Goal: Task Accomplishment & Management: Manage account settings

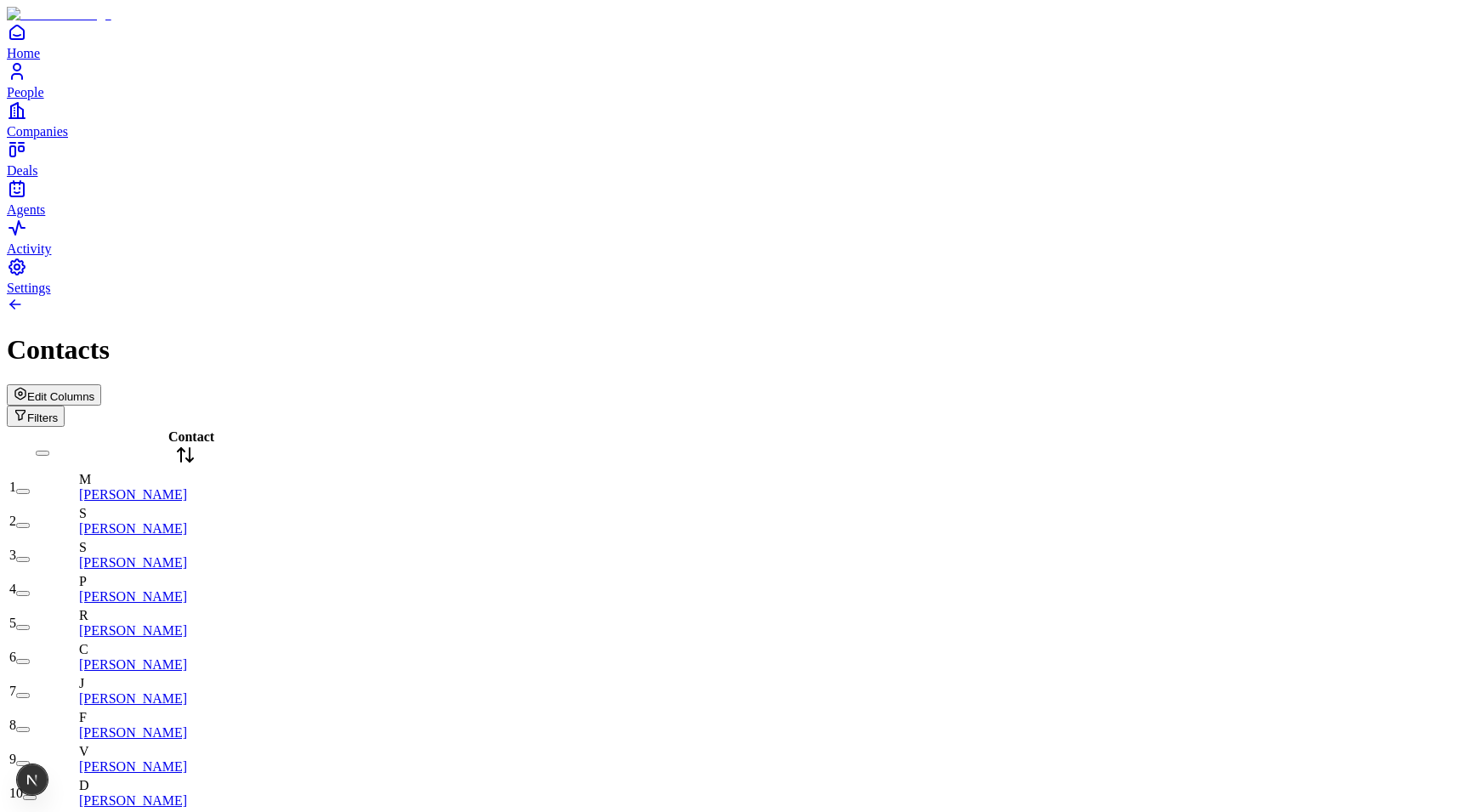
click at [94, 390] on span "Edit Columns" at bounding box center [60, 396] width 67 height 13
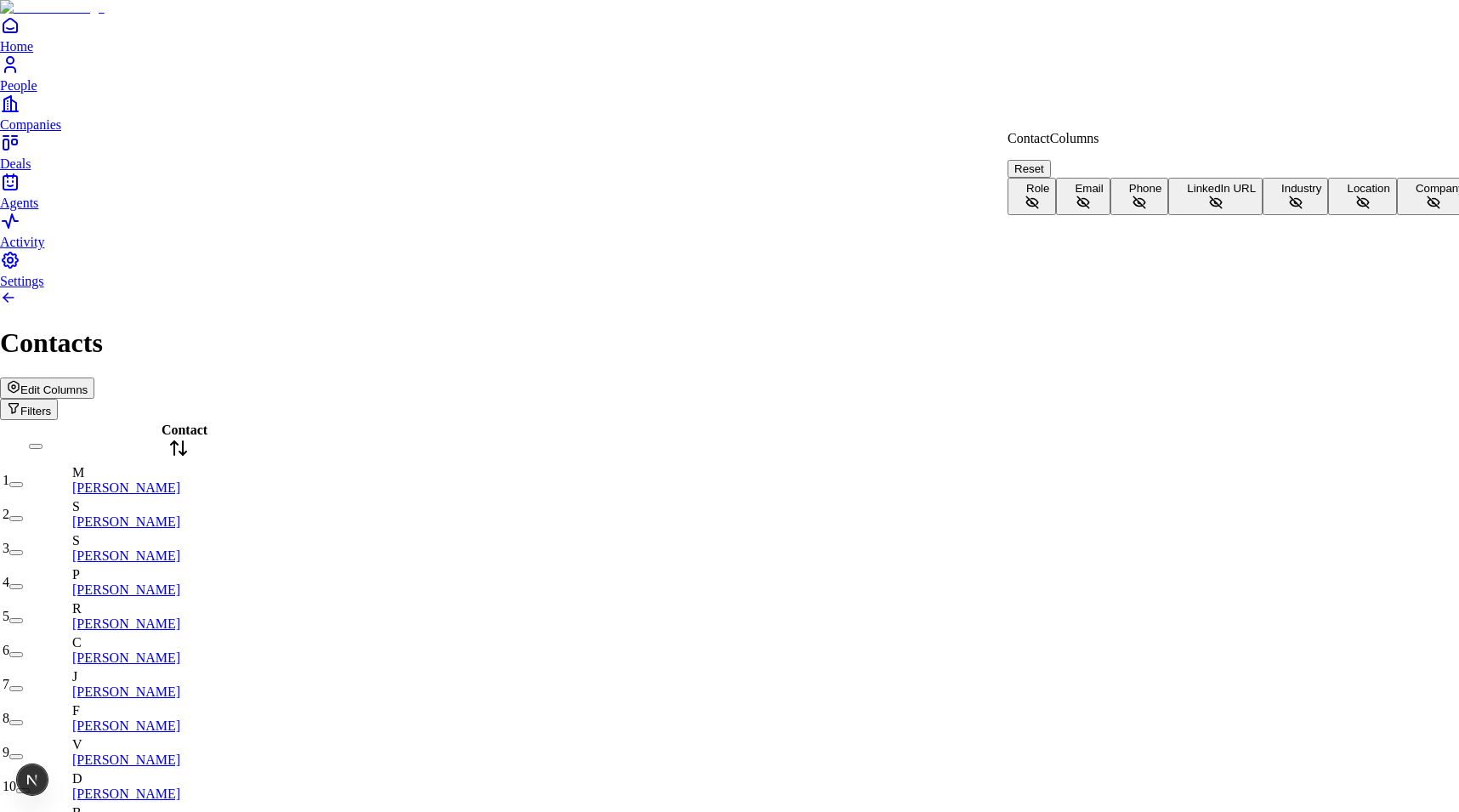
click at [1056, 183] on button "Role" at bounding box center [1031, 196] width 48 height 37
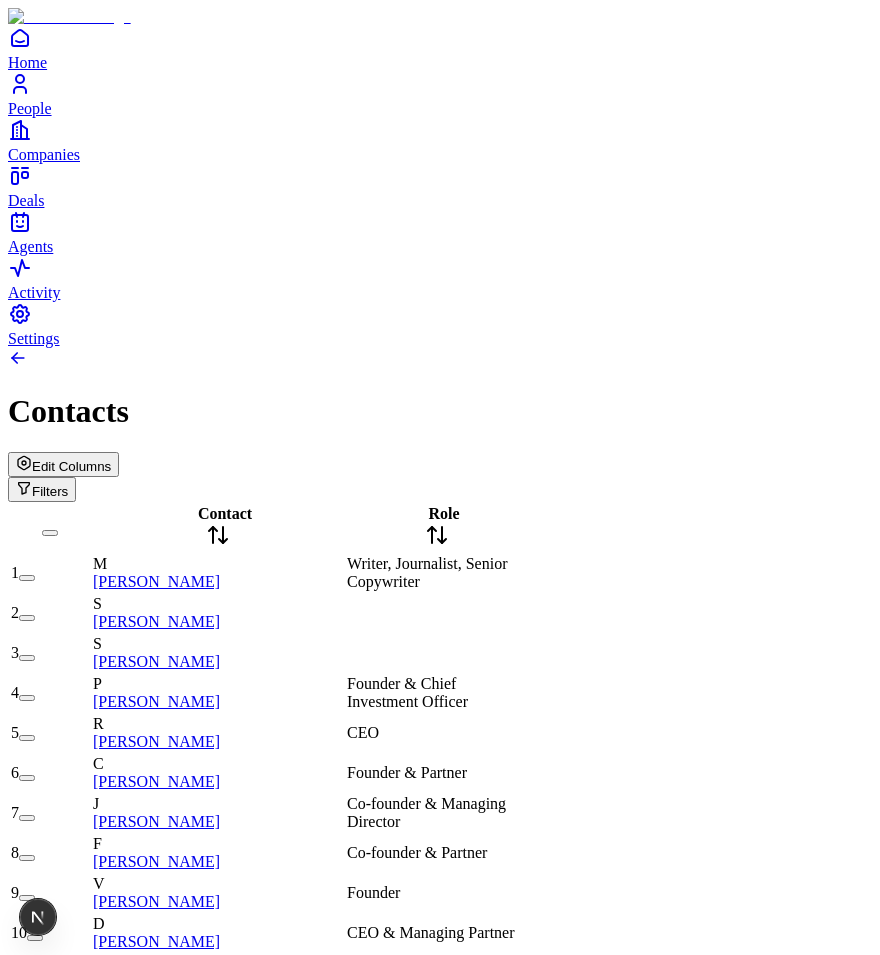
click at [111, 459] on span "Edit Columns" at bounding box center [71, 466] width 79 height 15
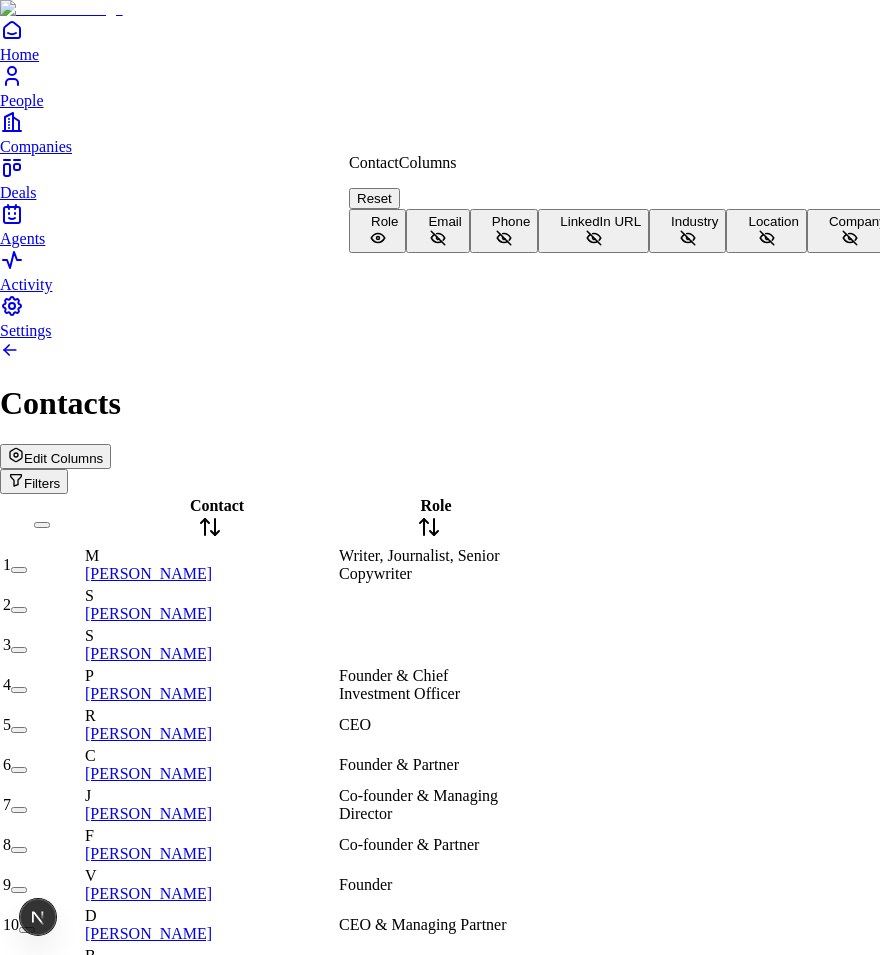
click at [469, 252] on button "Email" at bounding box center [437, 231] width 63 height 44
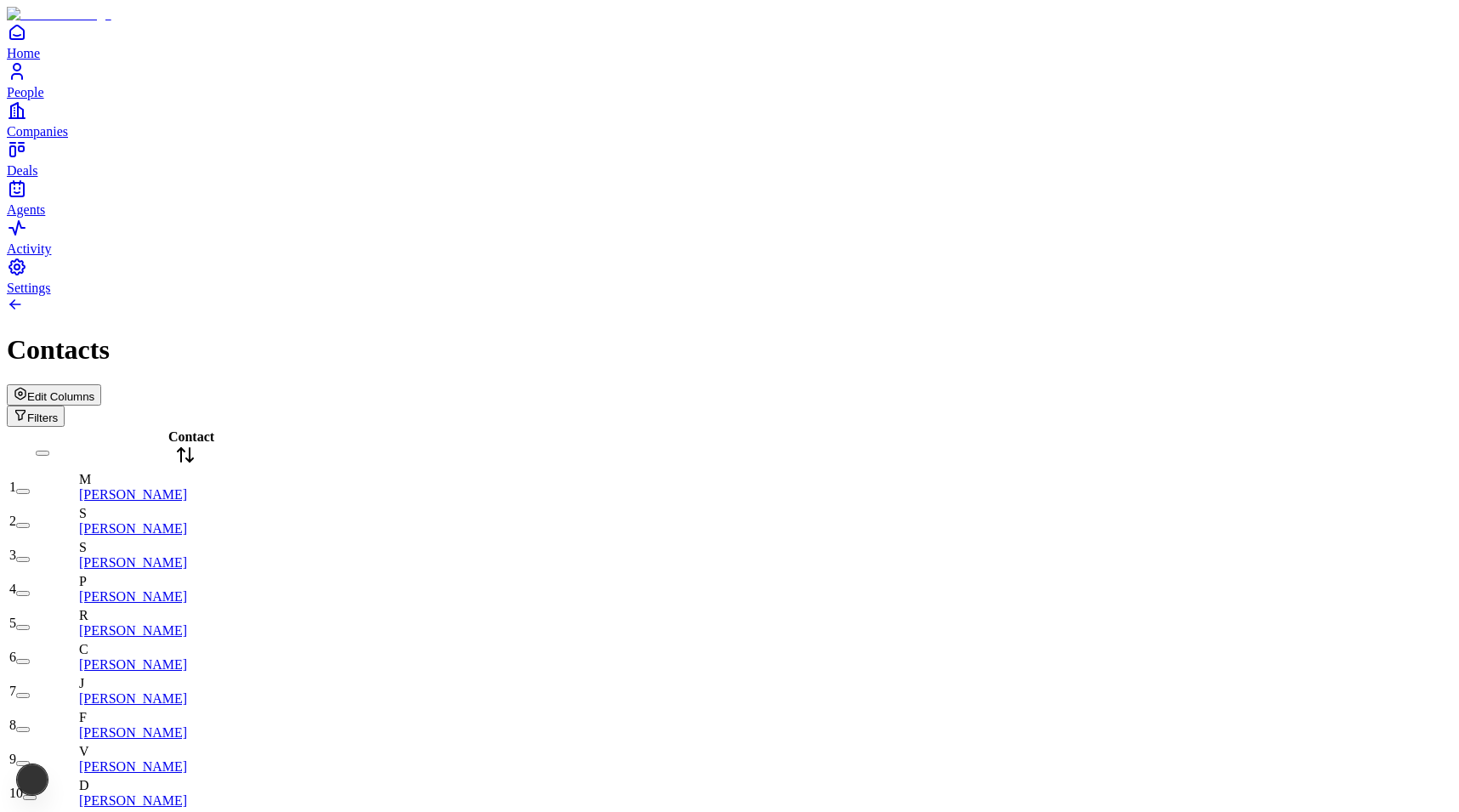
click at [94, 390] on span "Edit Columns" at bounding box center [60, 396] width 67 height 13
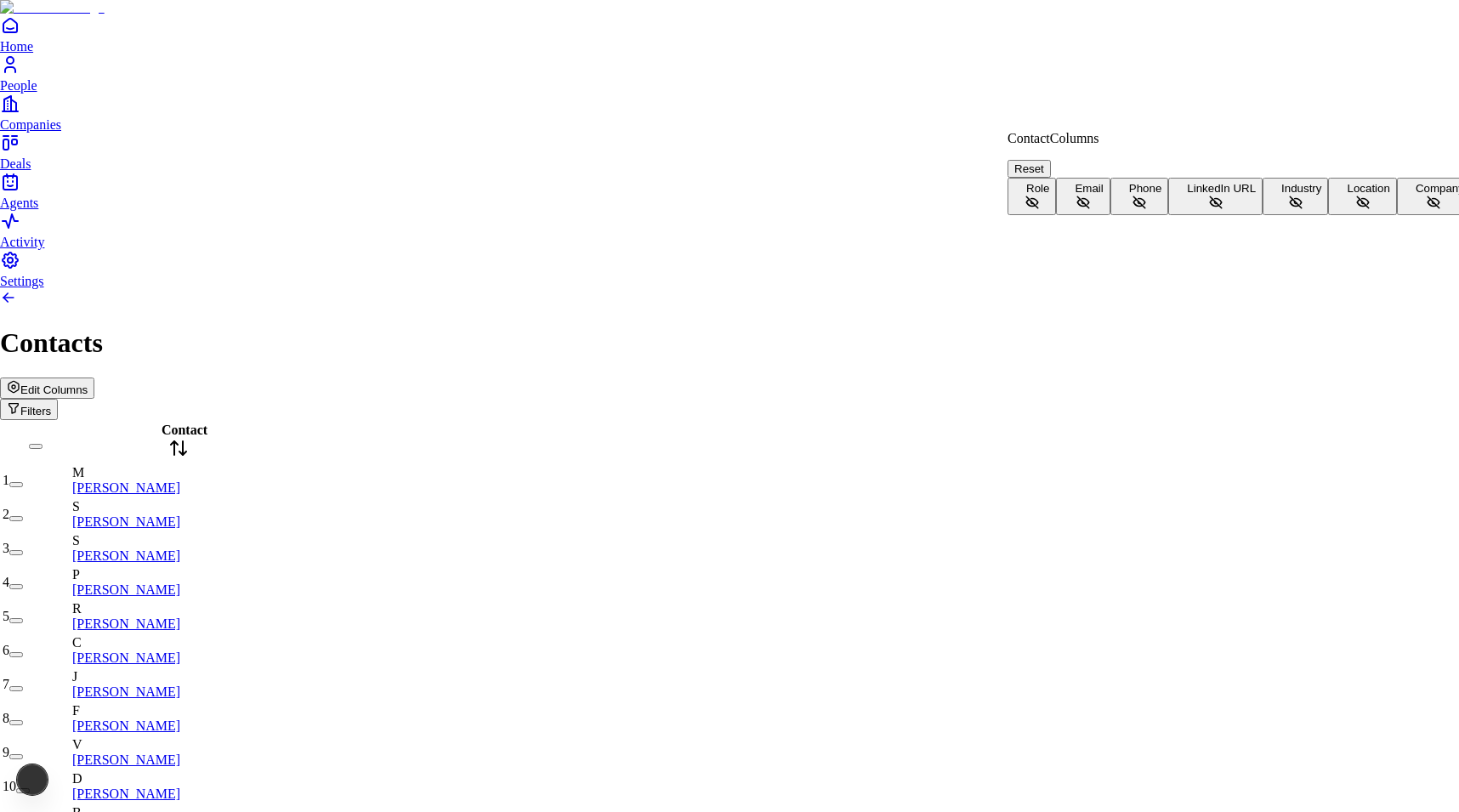
scroll to position [37, 0]
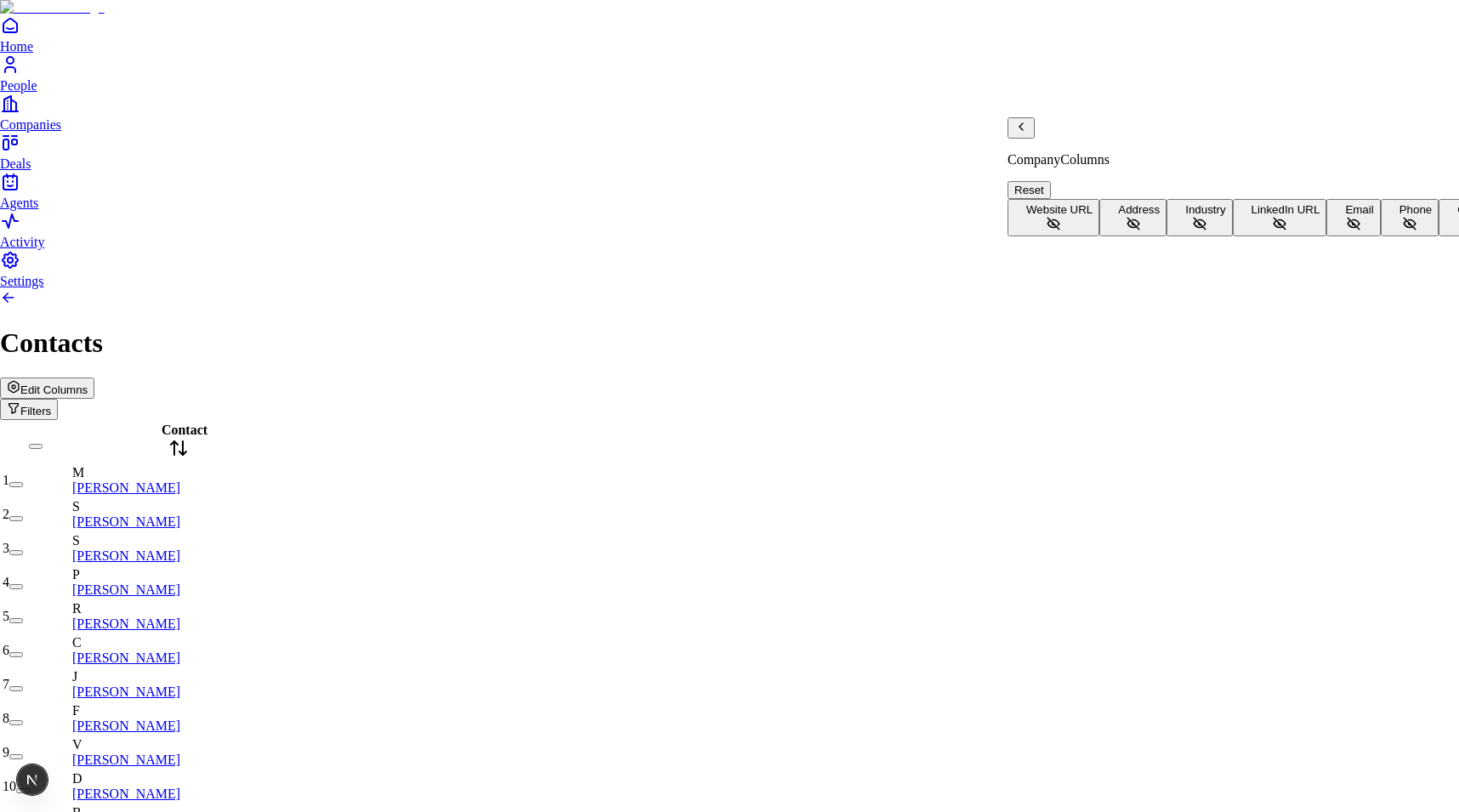
click at [1118, 199] on button "Address" at bounding box center [1133, 218] width 67 height 37
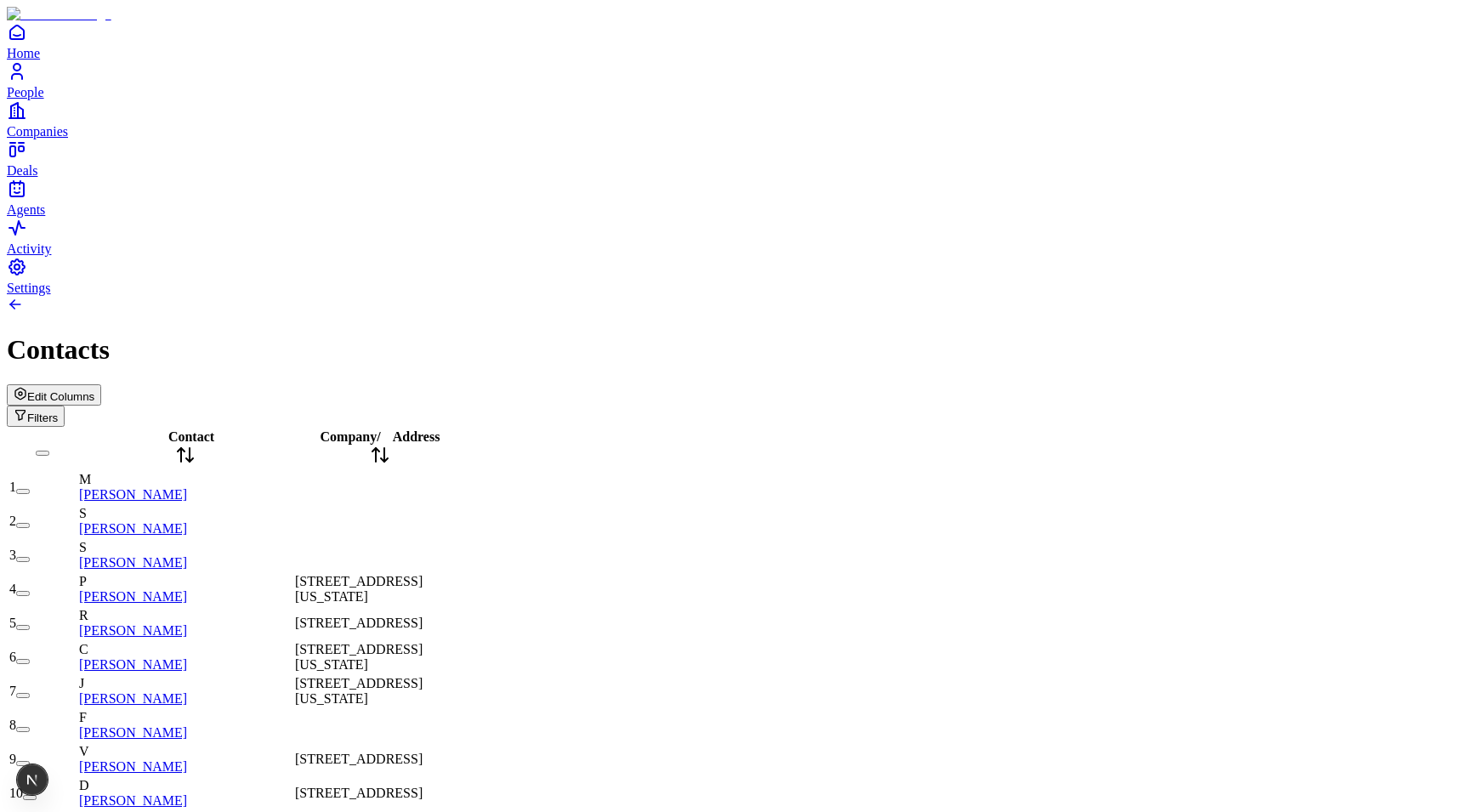
click at [423, 574] on span "[STREET_ADDRESS][US_STATE]" at bounding box center [359, 588] width 128 height 30
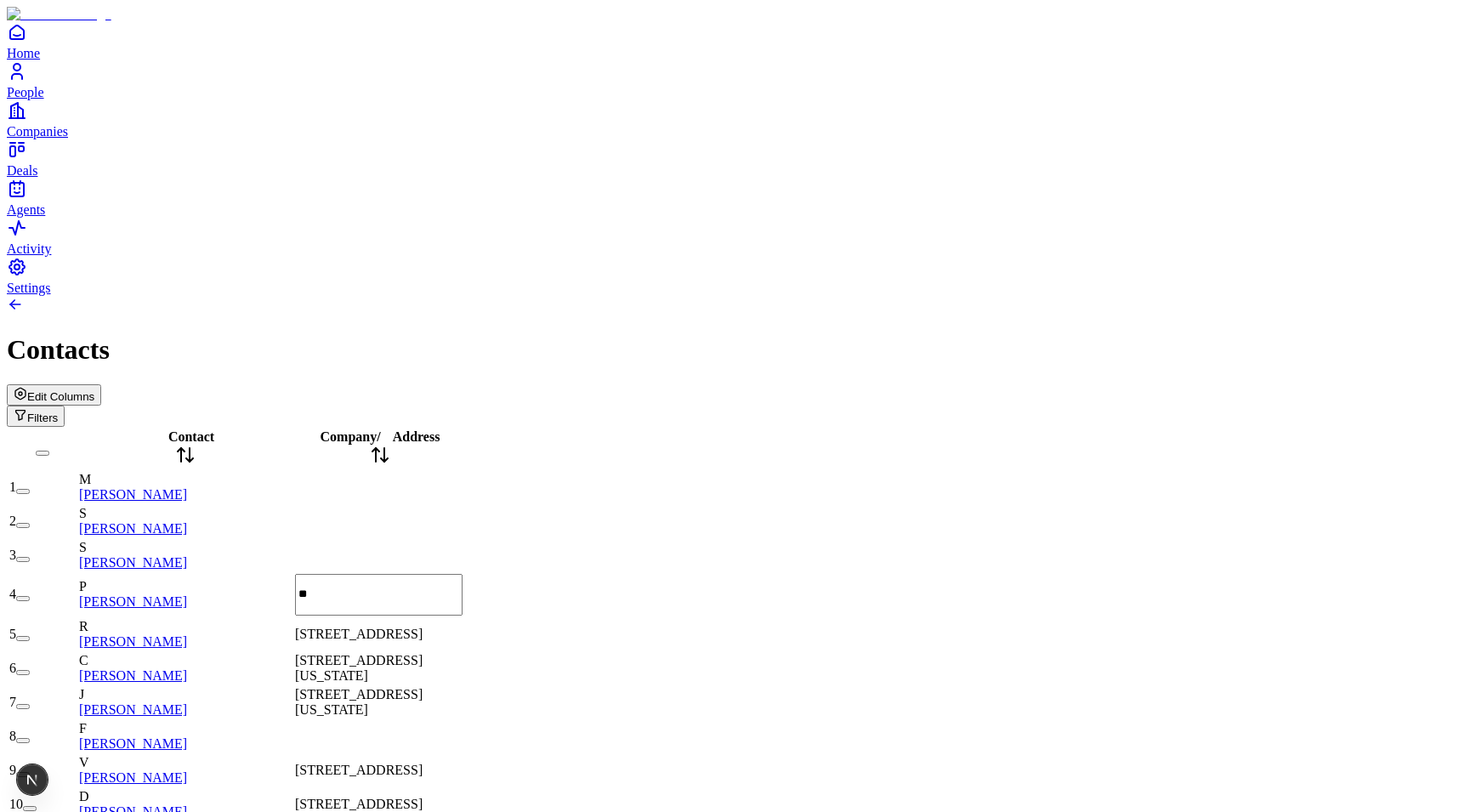
scroll to position [0, 0]
type input "****"
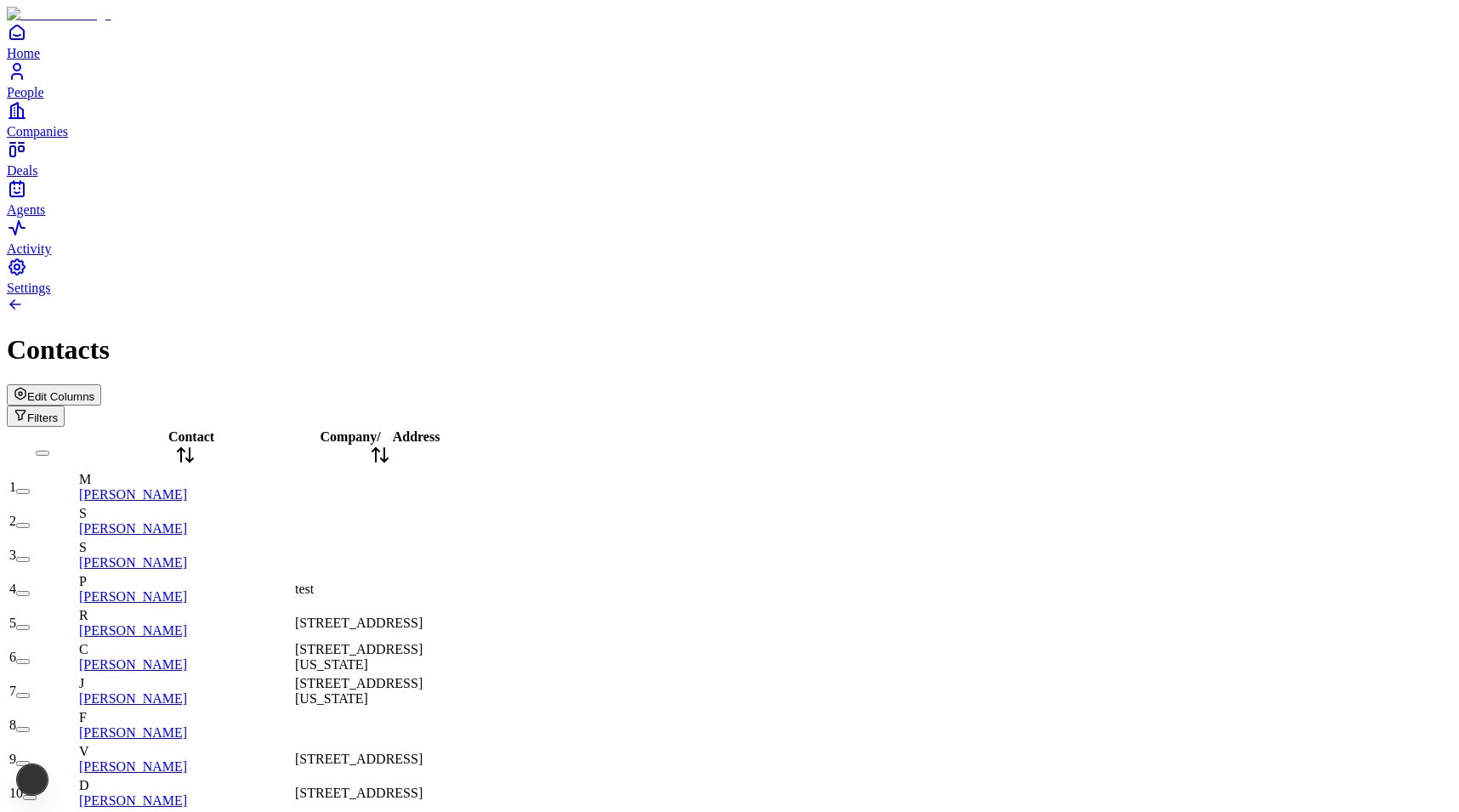
click at [60, 788] on div "1" at bounding box center [57, 780] width 6 height 31
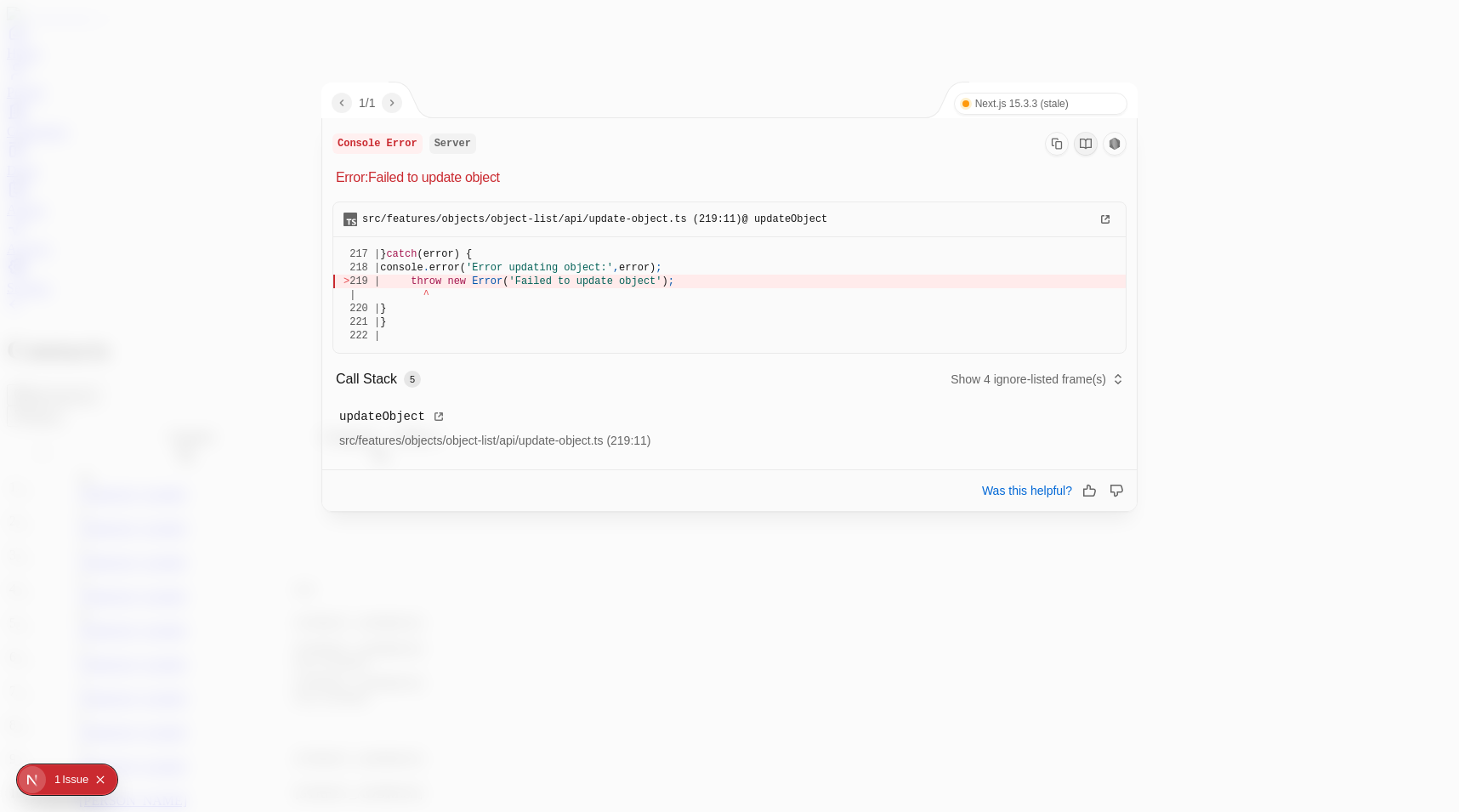
click at [276, 422] on div at bounding box center [730, 406] width 1459 height 812
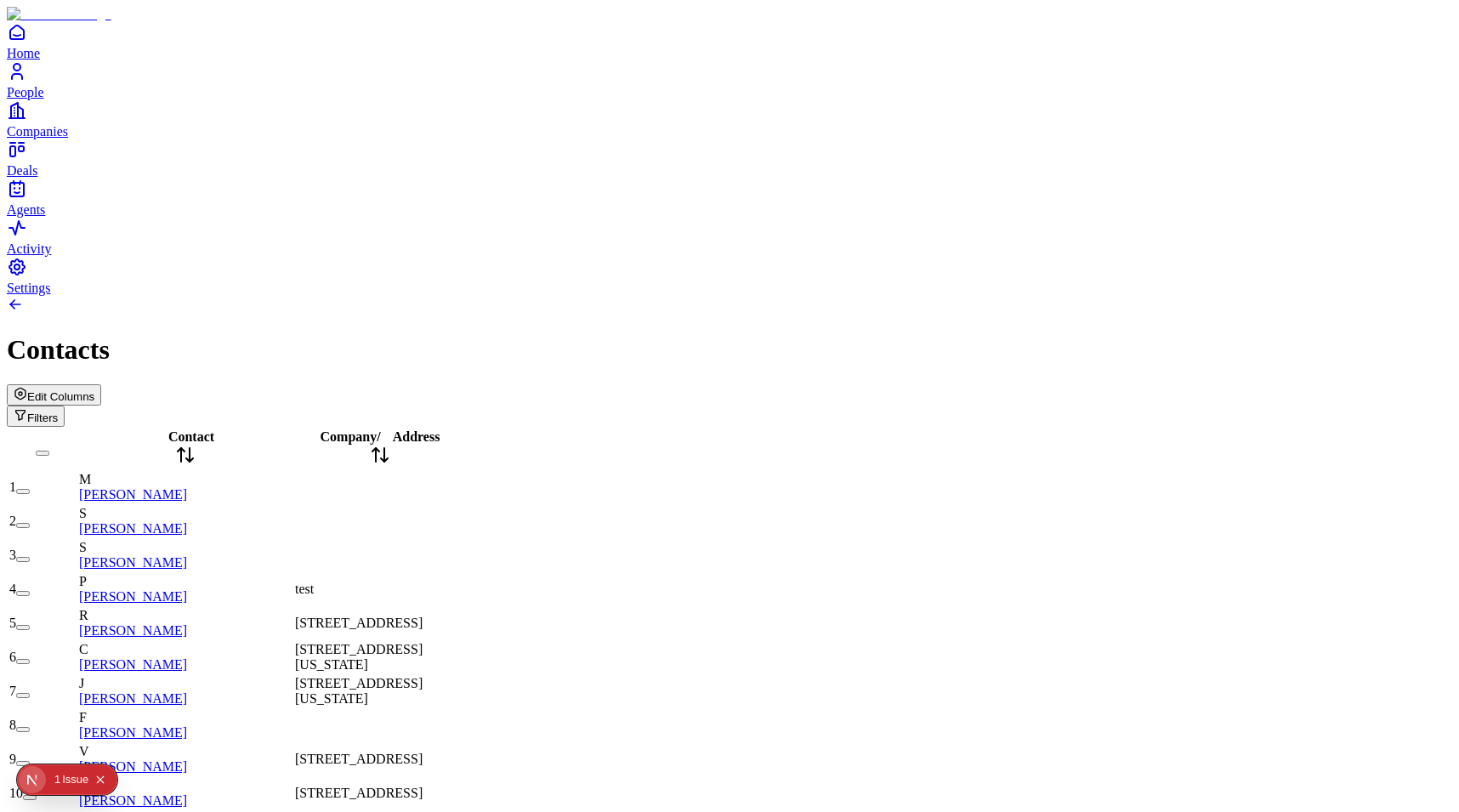
click at [94, 390] on span "Edit Columns" at bounding box center [60, 396] width 67 height 13
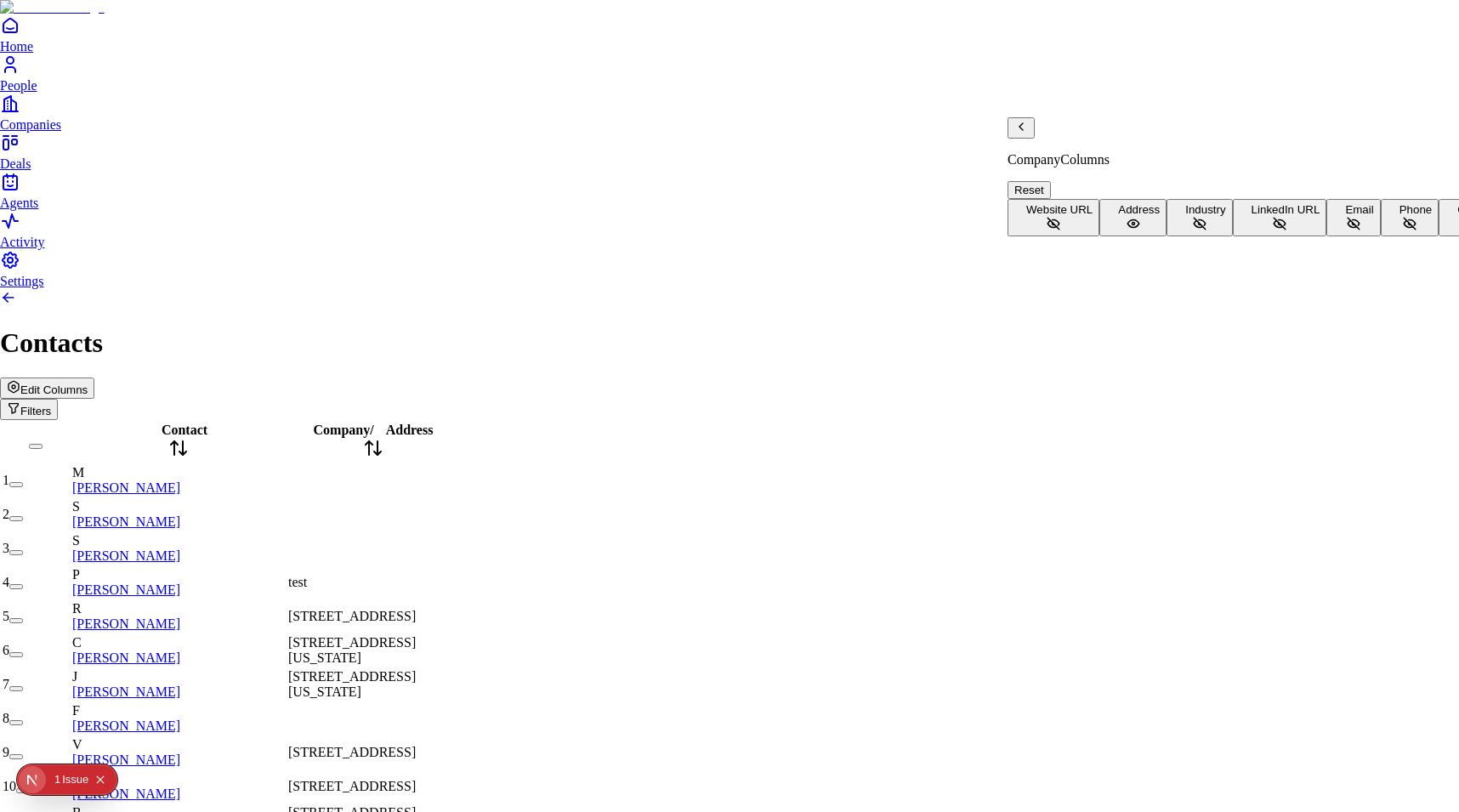
click at [1167, 204] on button "Address" at bounding box center [1133, 218] width 67 height 37
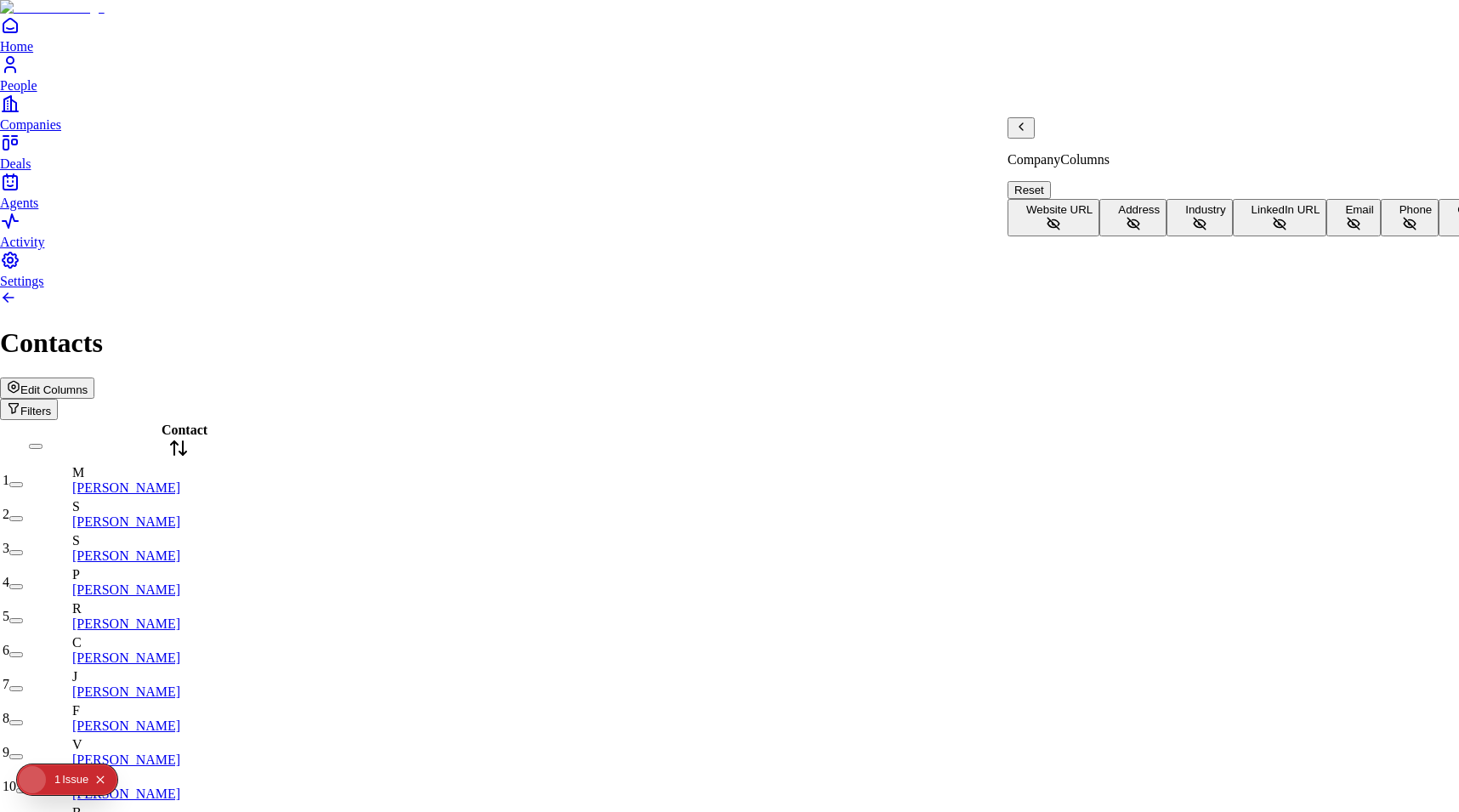
click at [1028, 133] on icon "Back" at bounding box center [1021, 127] width 14 height 14
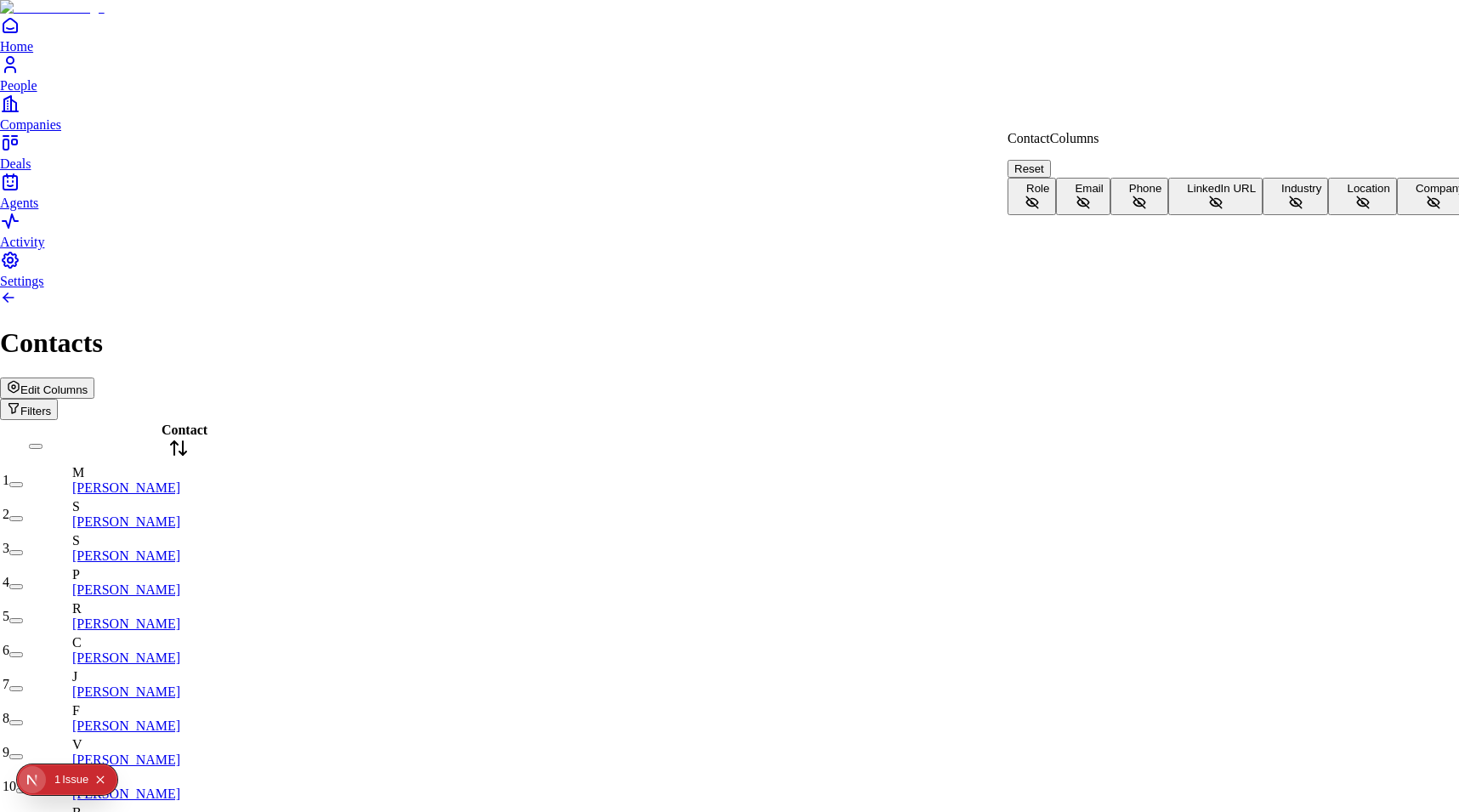
click at [1056, 185] on button "Role" at bounding box center [1031, 196] width 48 height 37
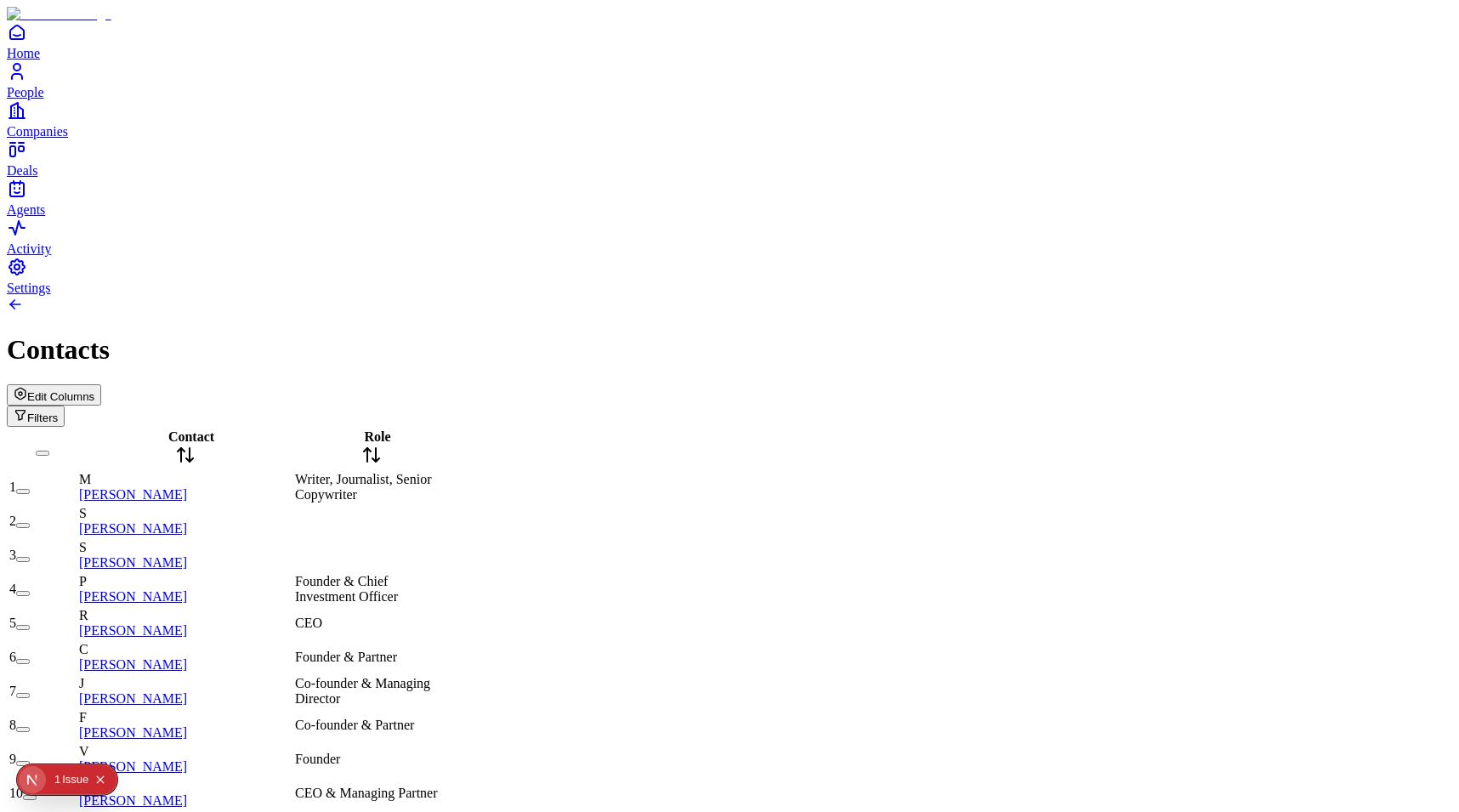
click at [387, 472] on span "Writer, Journalist, Senior Copywriter" at bounding box center [363, 486] width 136 height 30
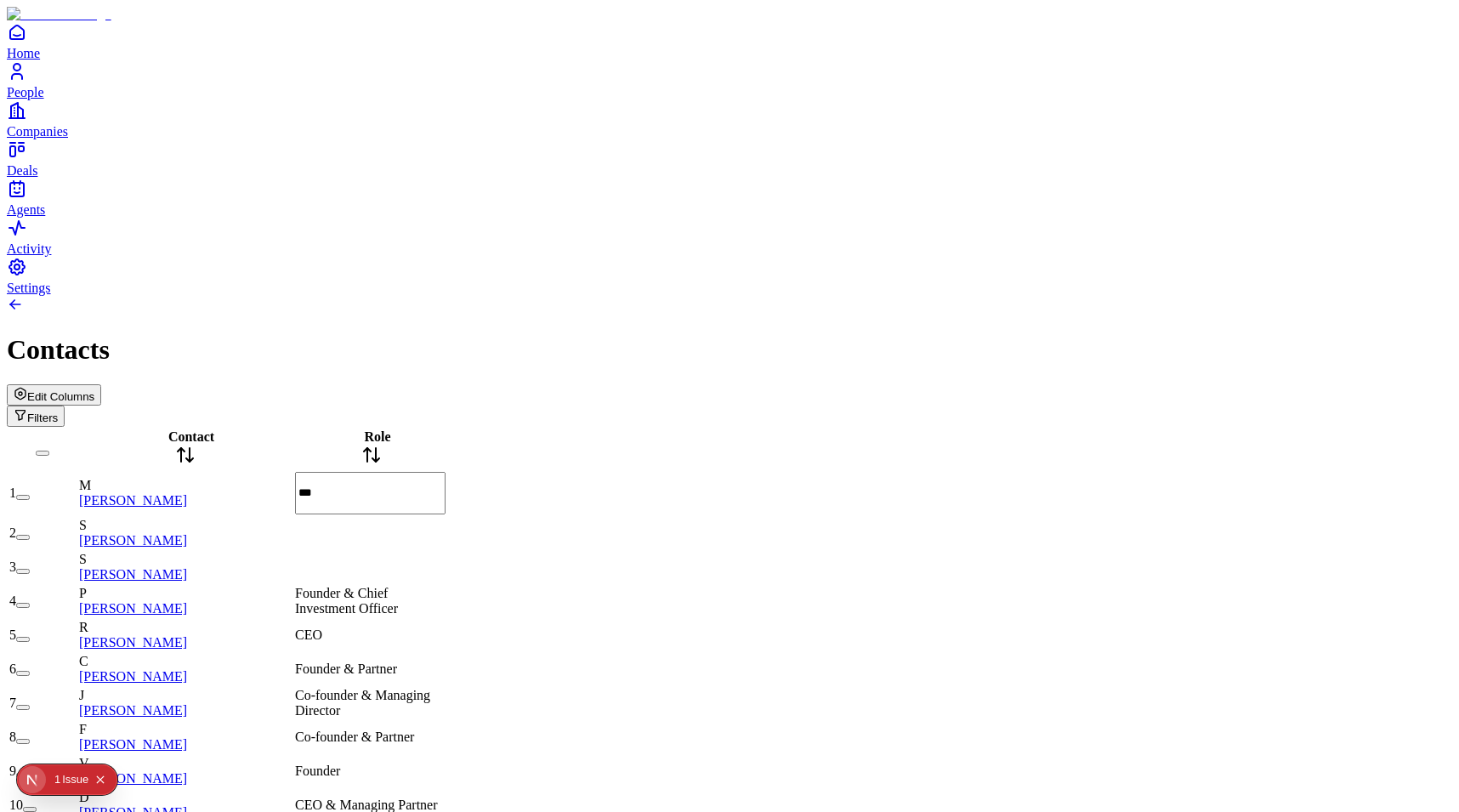
type input "****"
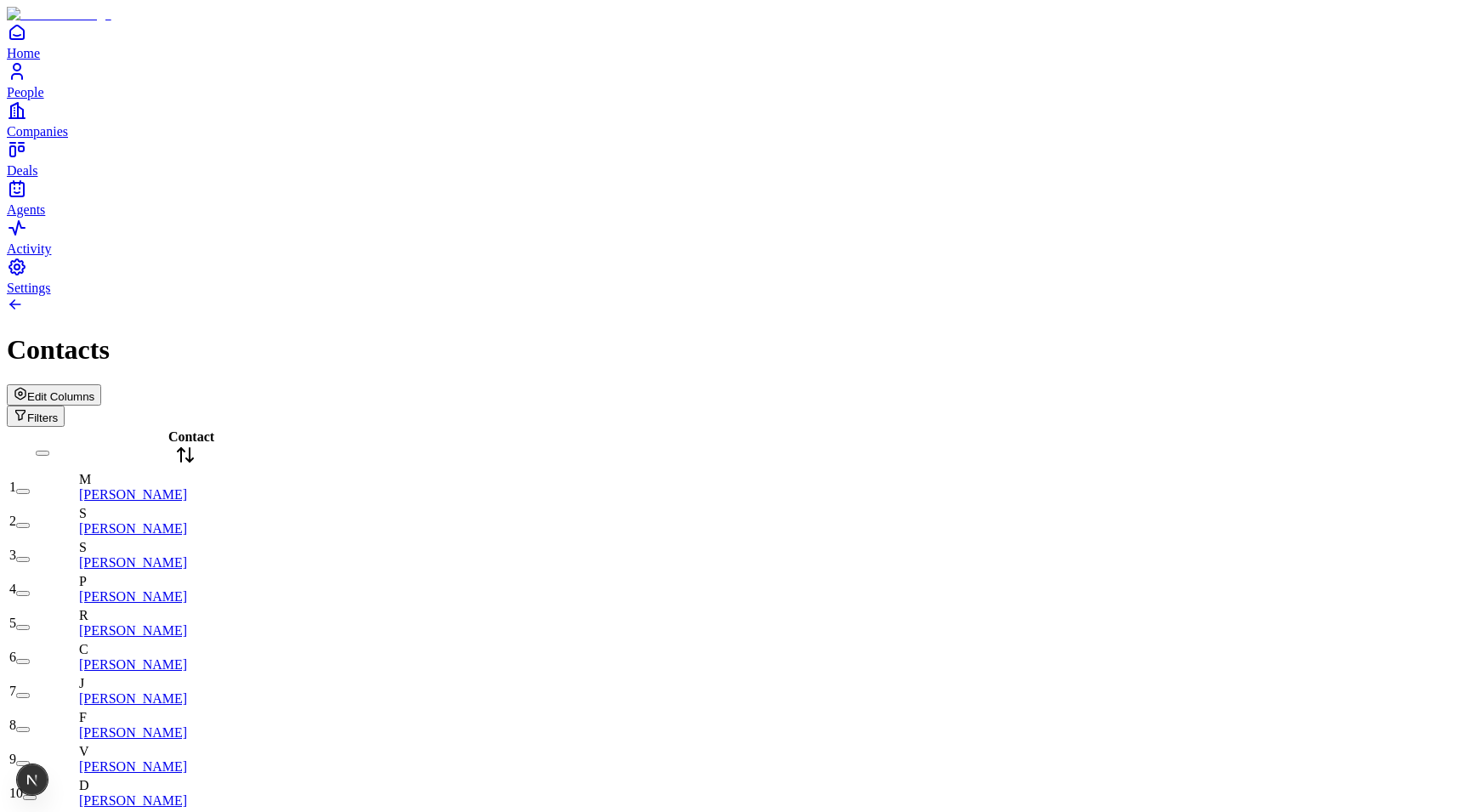
click at [101, 384] on button "Edit Columns" at bounding box center [54, 395] width 94 height 21
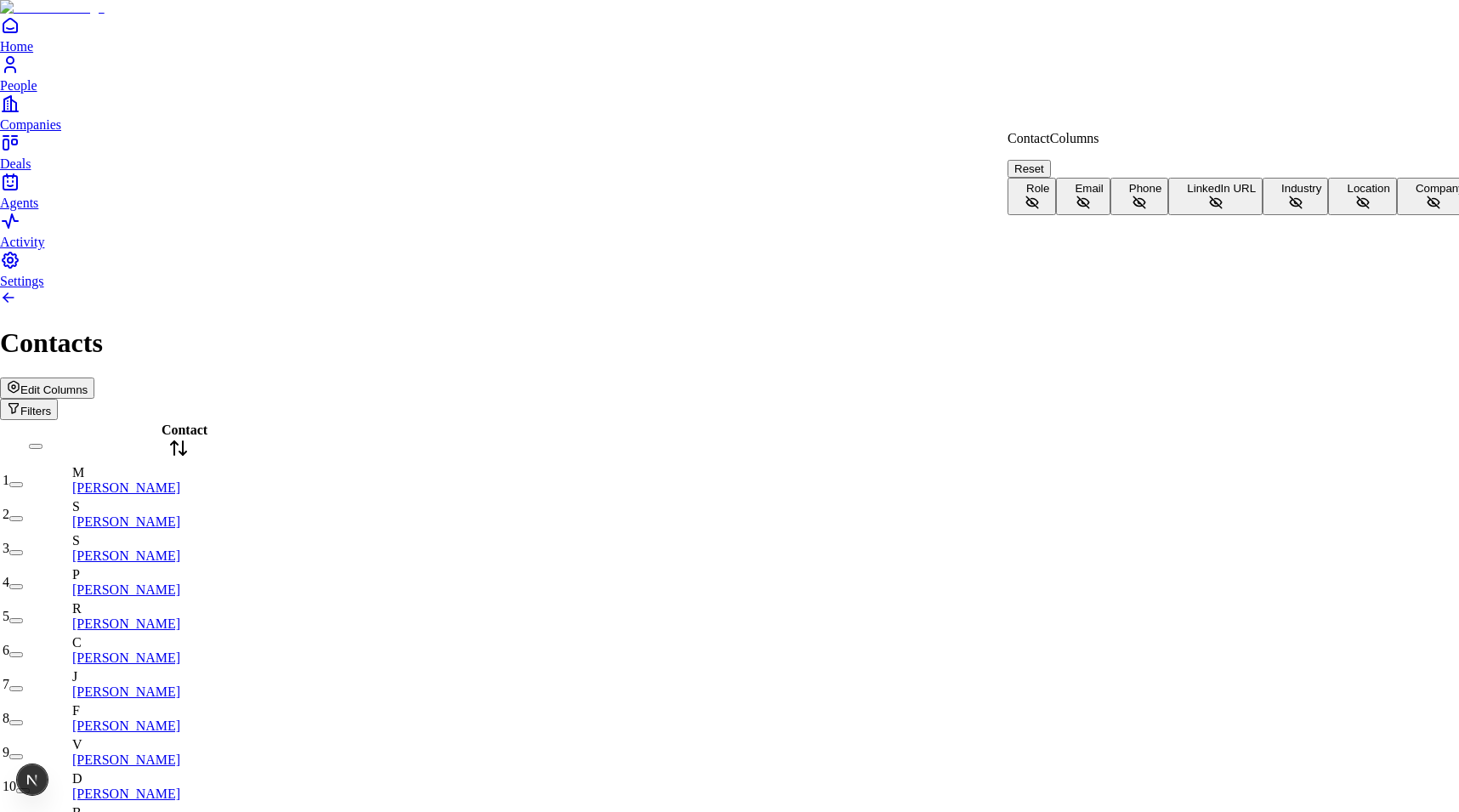
click at [1056, 178] on button "Role" at bounding box center [1031, 196] width 48 height 37
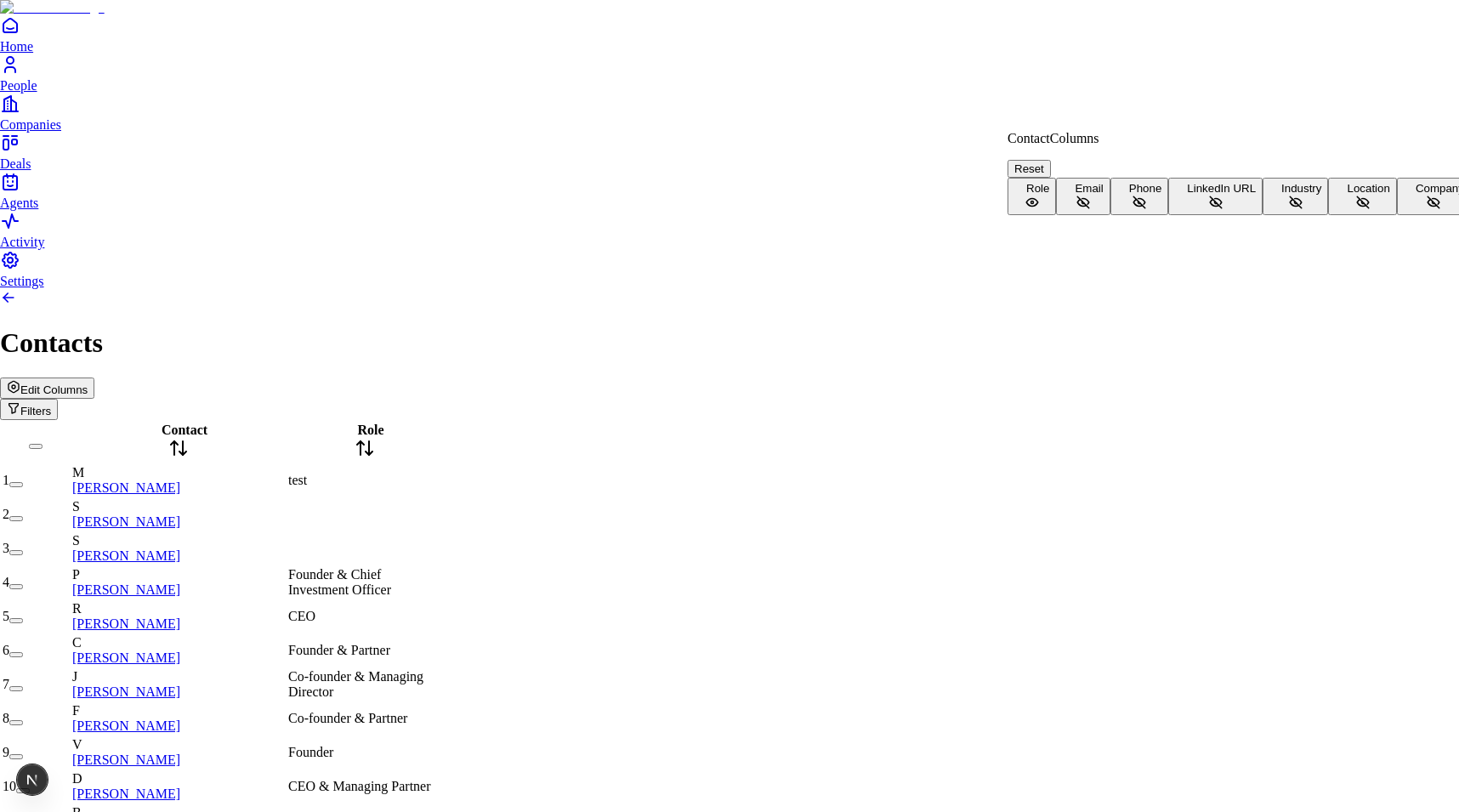
scroll to position [37, 0]
click at [1397, 215] on button "Company" at bounding box center [1433, 196] width 74 height 37
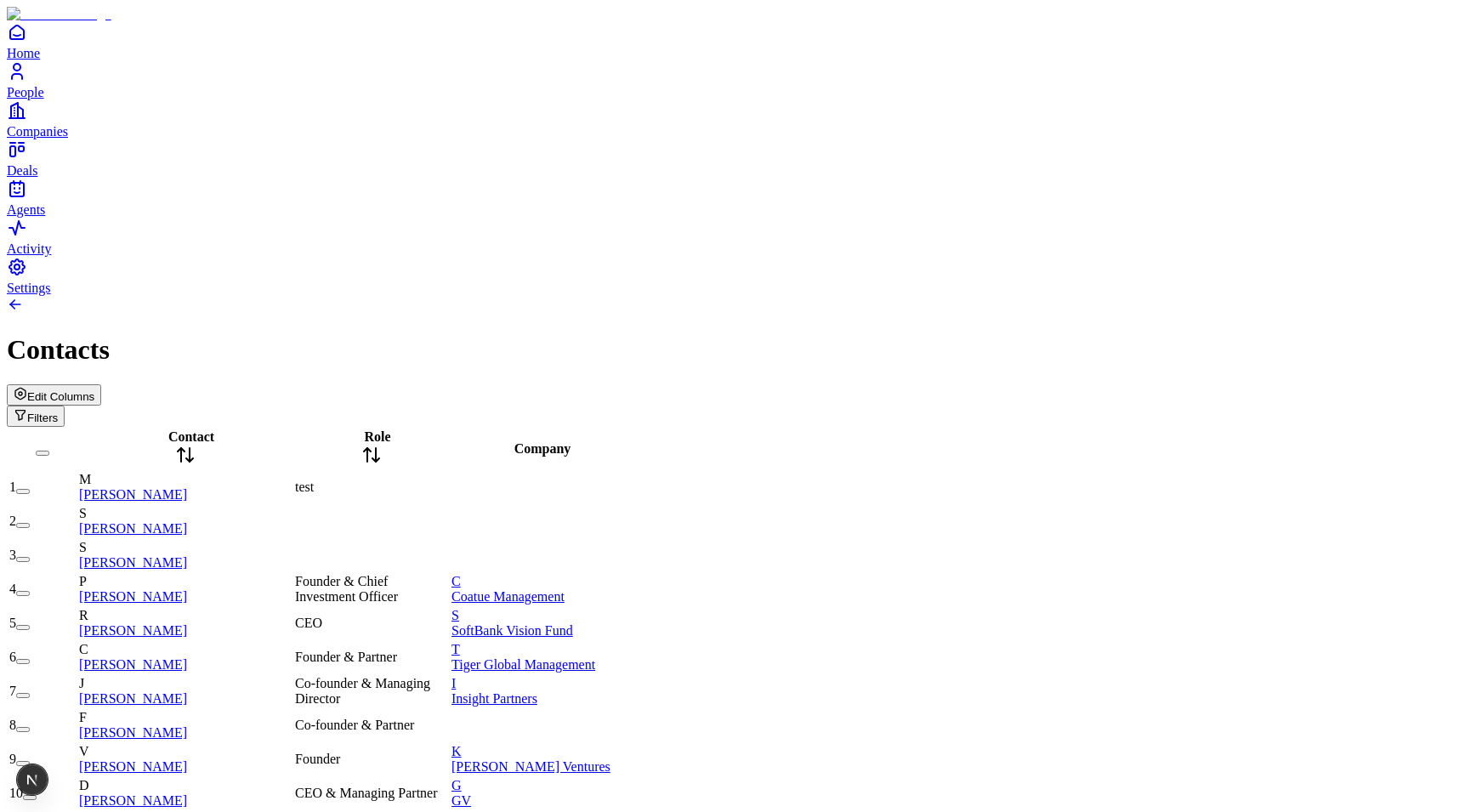
click at [1315, 384] on div "Edit Columns Filters" at bounding box center [730, 406] width 1445 height 43
click at [101, 384] on button "Edit Columns" at bounding box center [54, 395] width 94 height 21
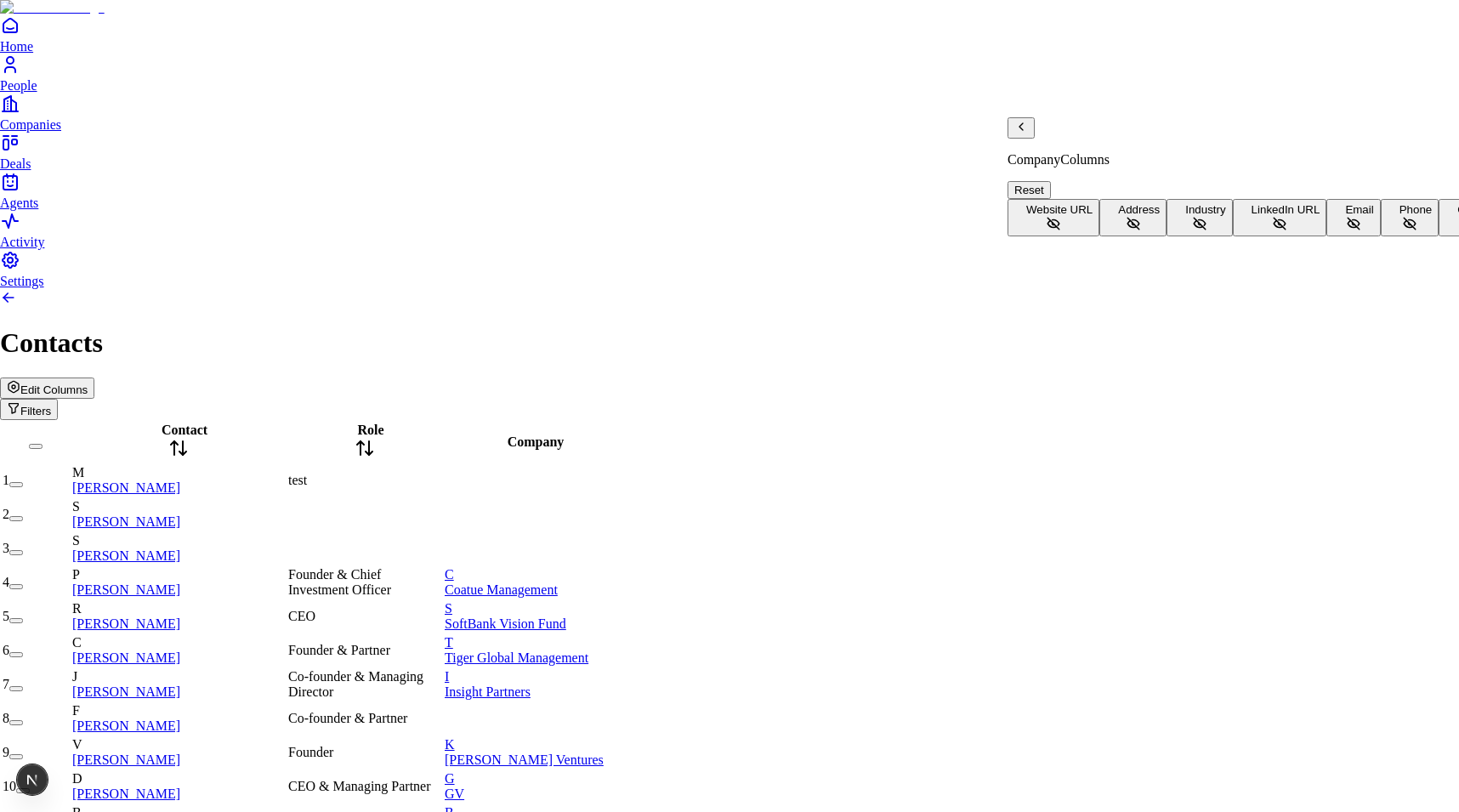
click at [1118, 203] on span "Address" at bounding box center [1138, 209] width 42 height 13
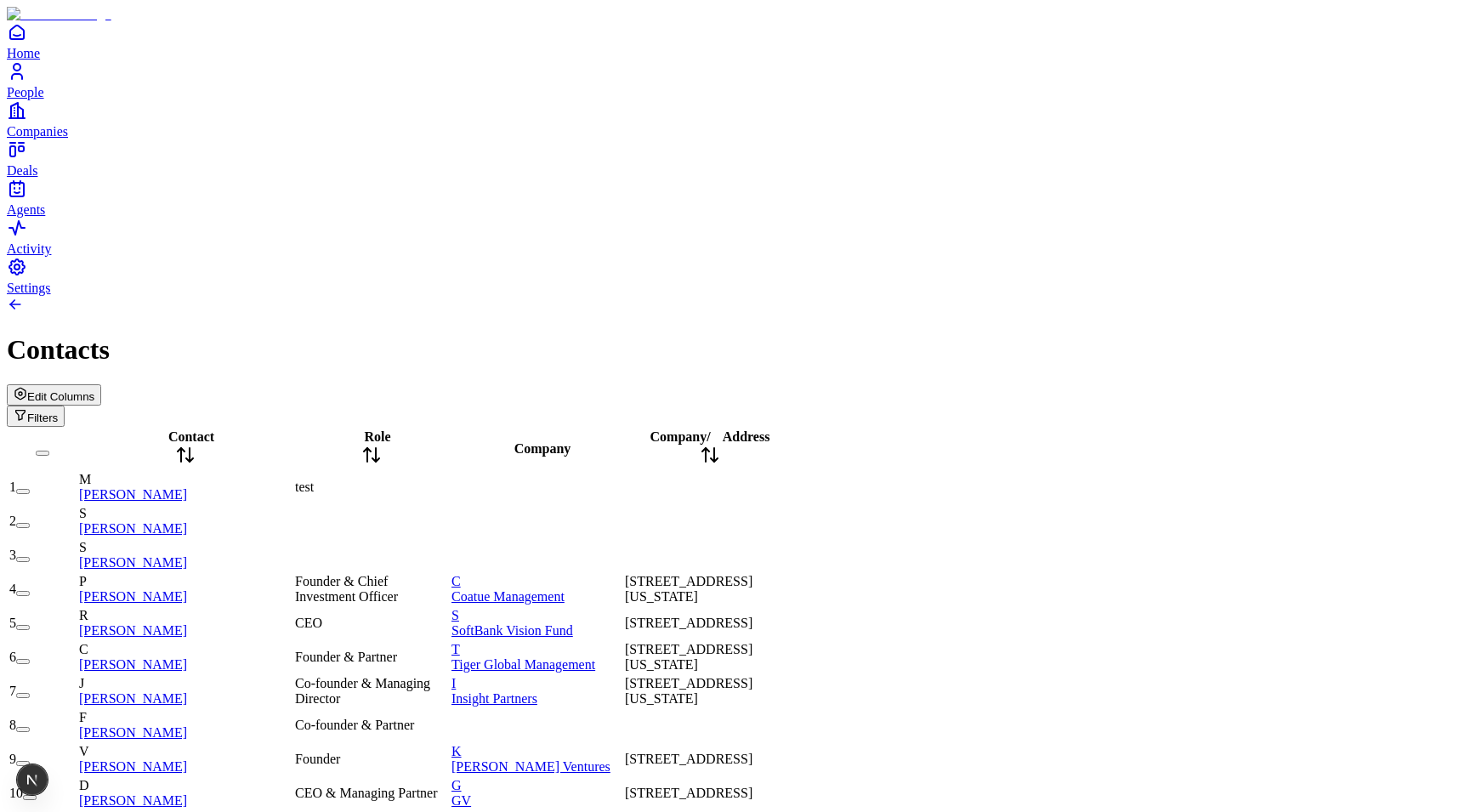
click at [752, 574] on span "[STREET_ADDRESS][US_STATE]" at bounding box center [689, 588] width 128 height 30
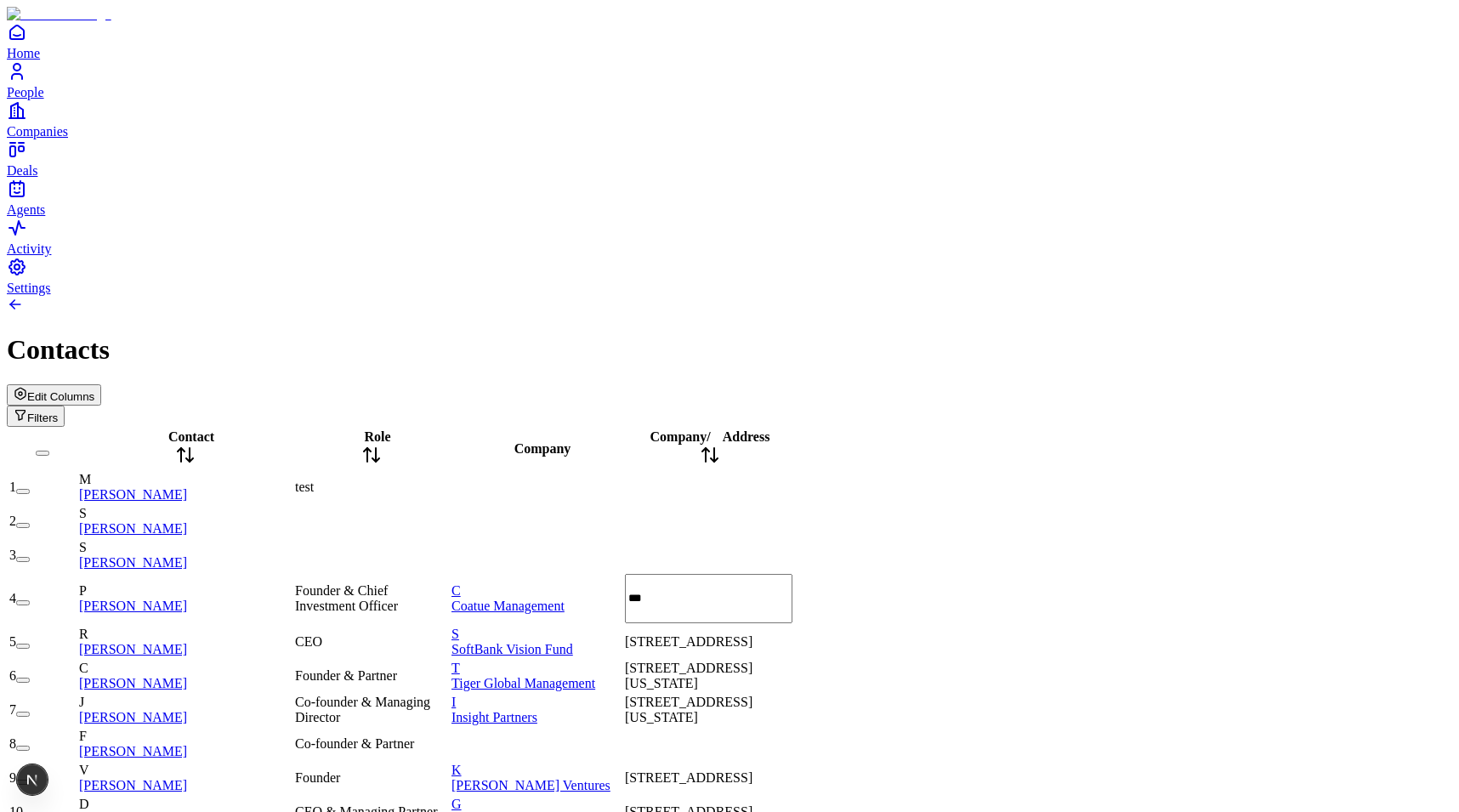
type input "****"
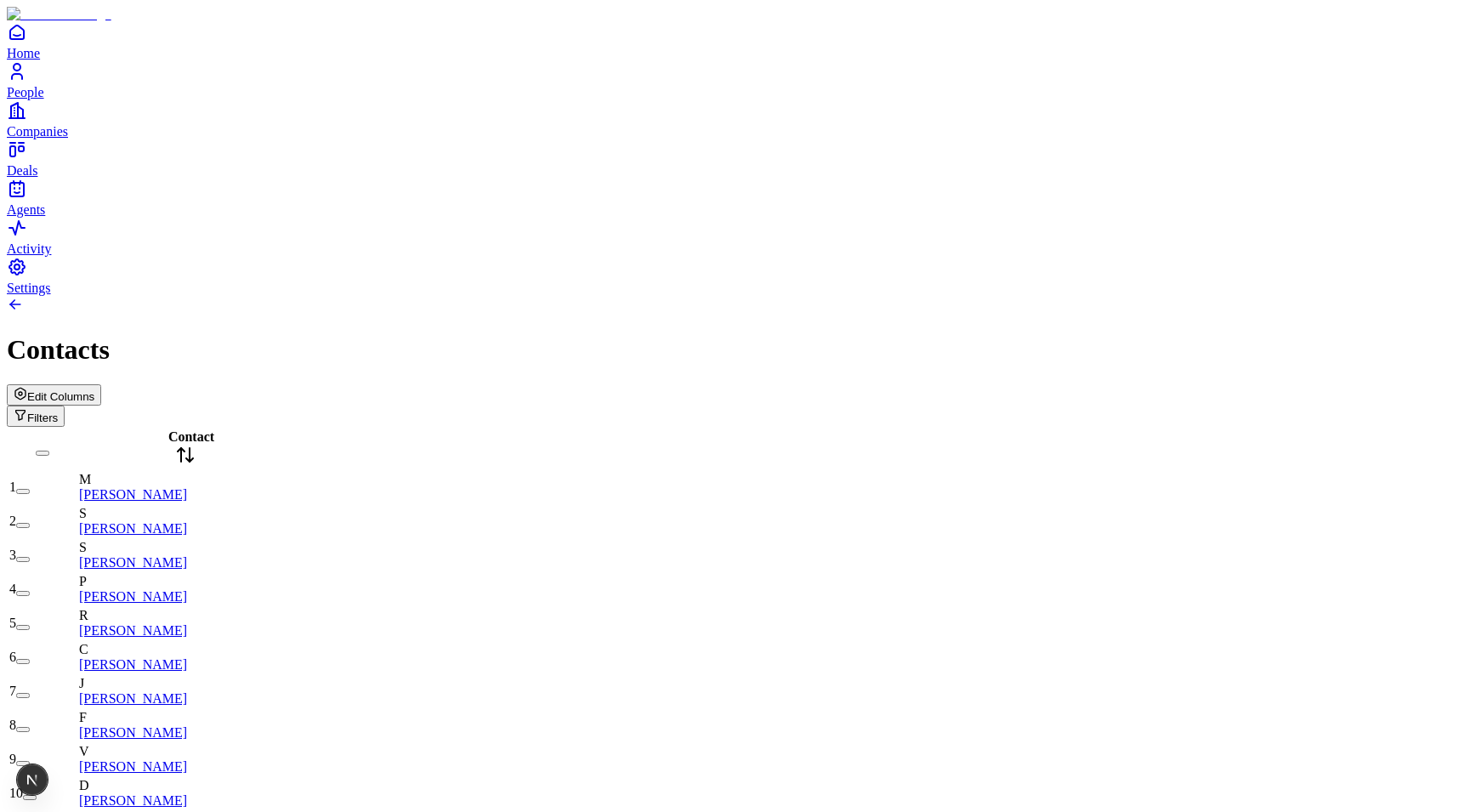
click at [94, 390] on span "Edit Columns" at bounding box center [60, 396] width 67 height 13
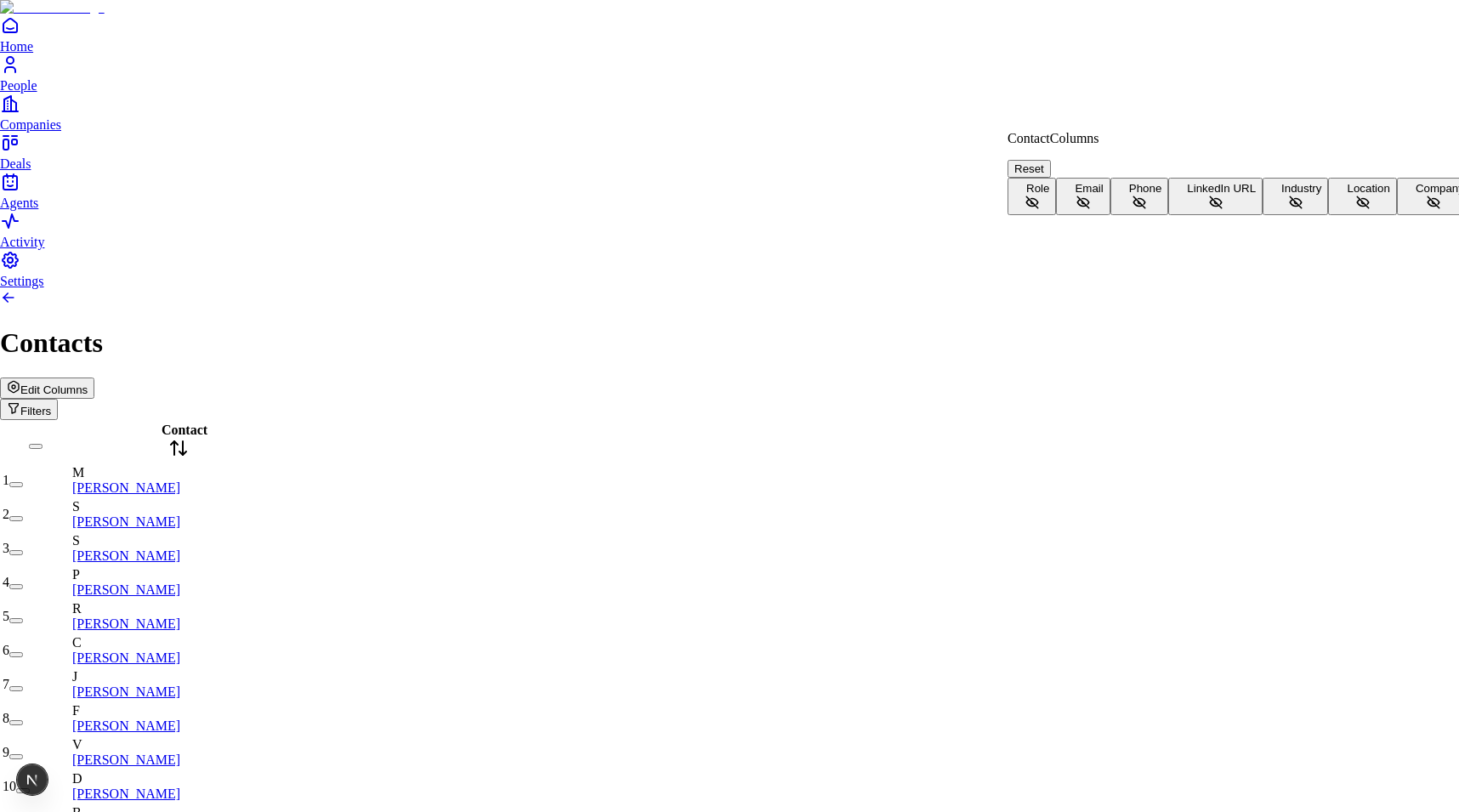
scroll to position [37, 0]
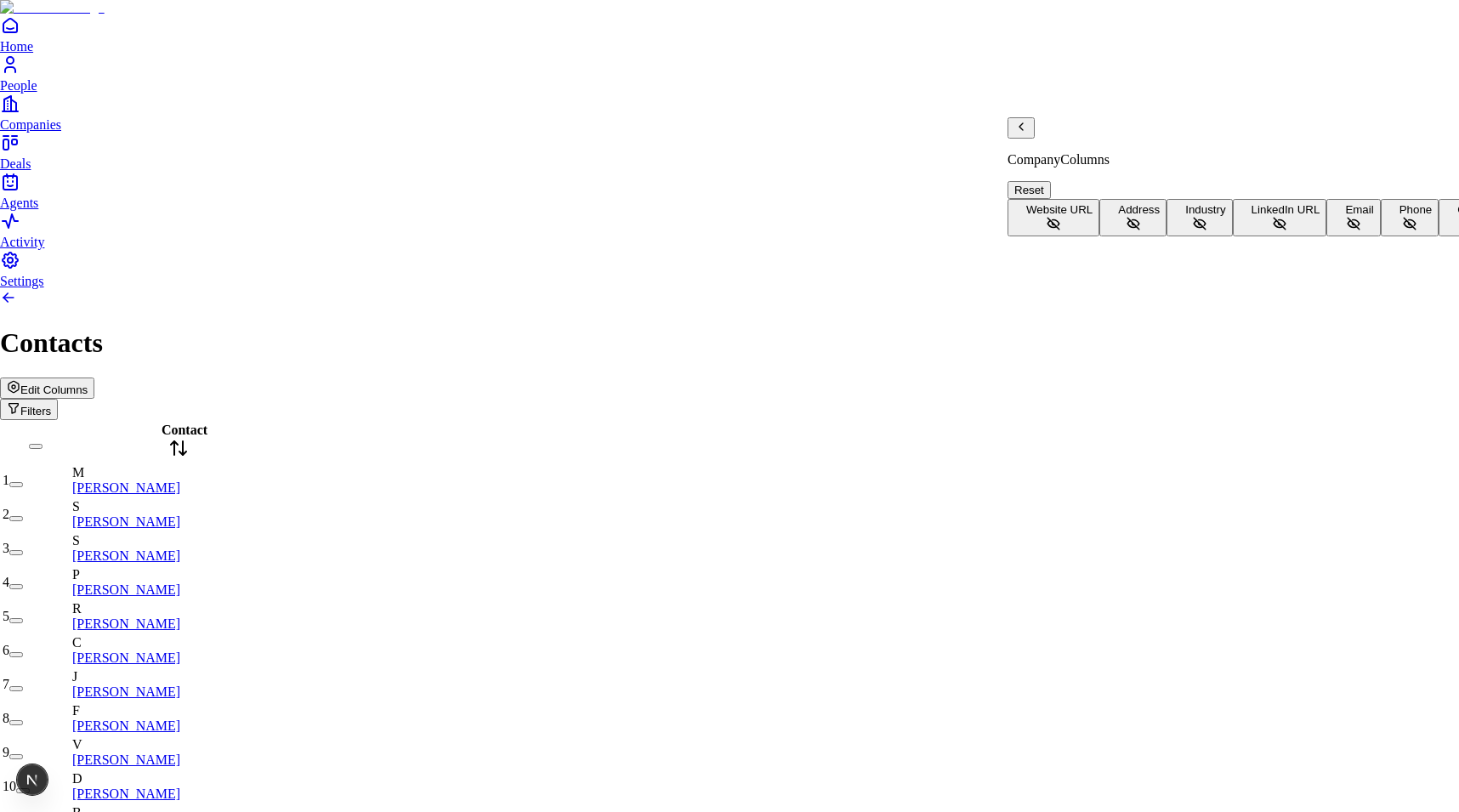
click at [1099, 199] on button "Address" at bounding box center [1133, 218] width 67 height 37
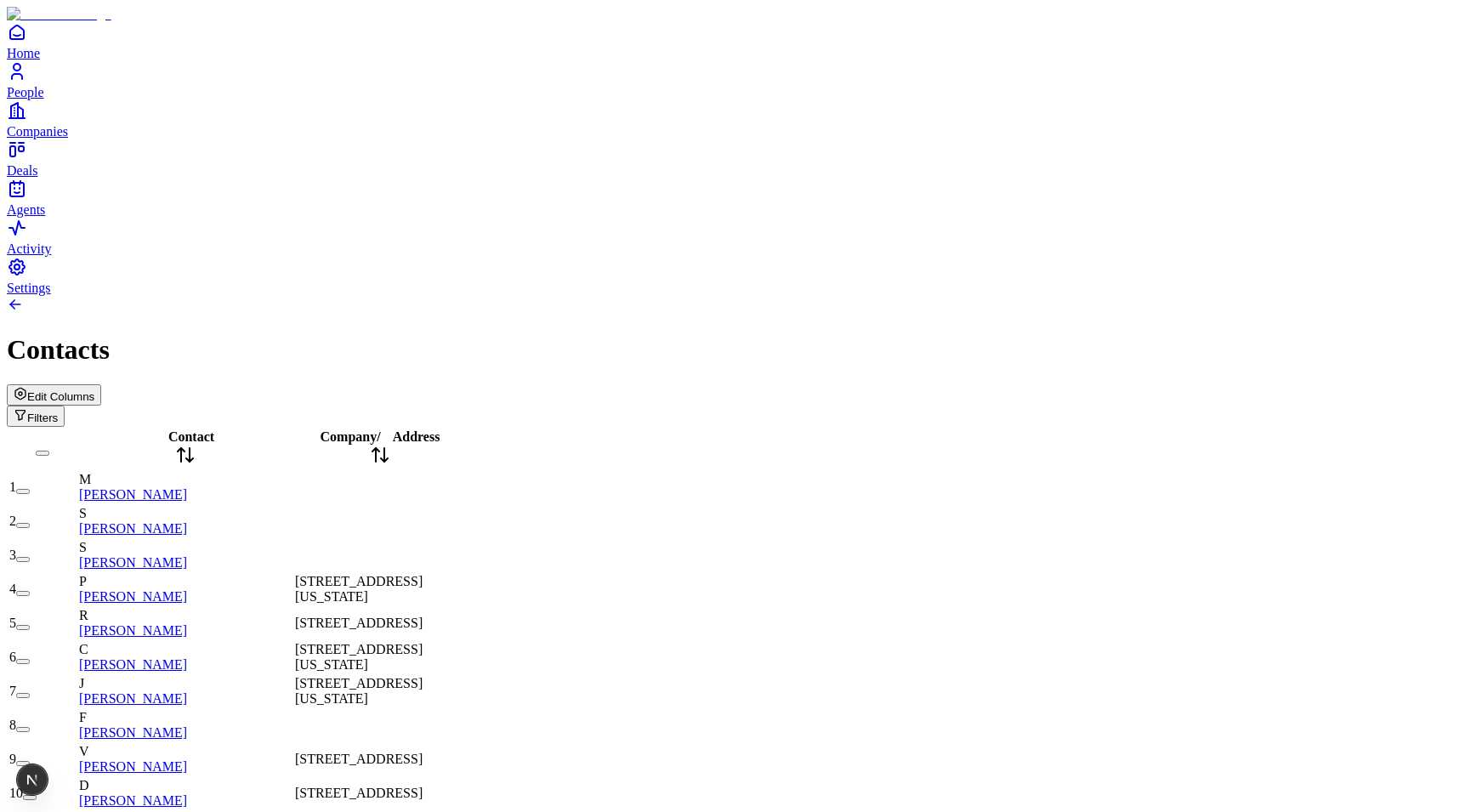
click at [423, 574] on span "[STREET_ADDRESS][US_STATE]" at bounding box center [359, 588] width 128 height 30
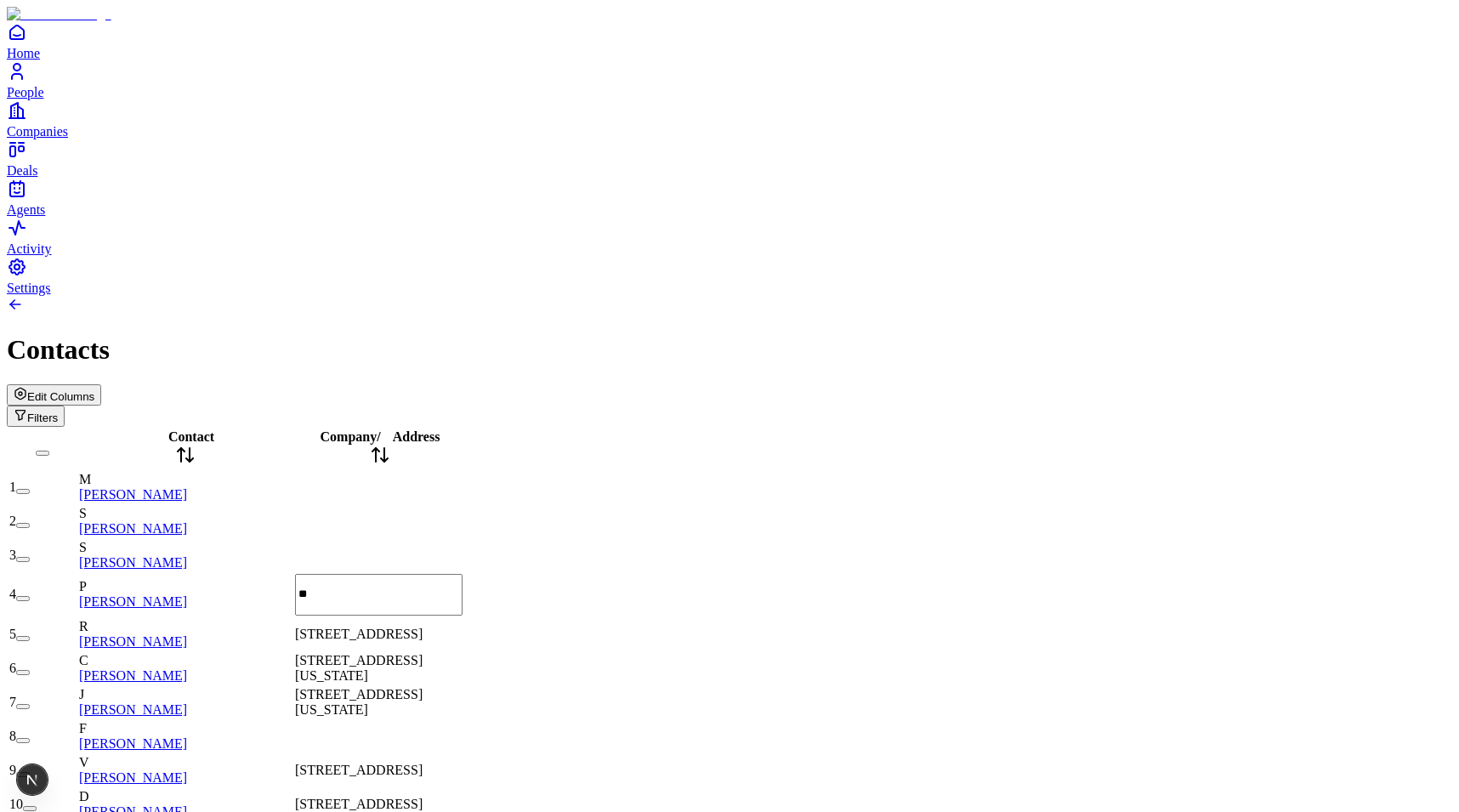
scroll to position [0, 0]
type input "****"
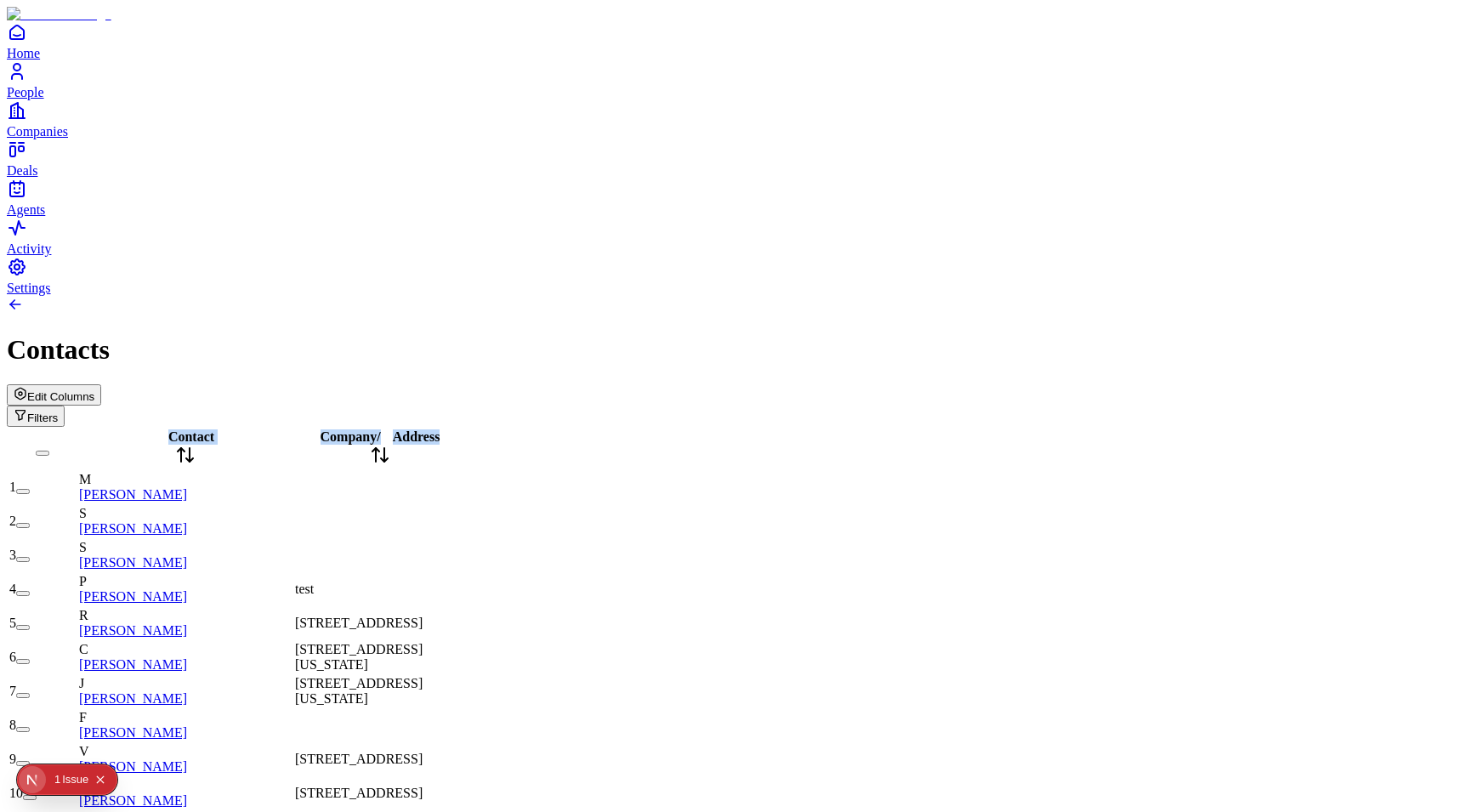
drag, startPoint x: 527, startPoint y: 136, endPoint x: 649, endPoint y: 136, distance: 122.0
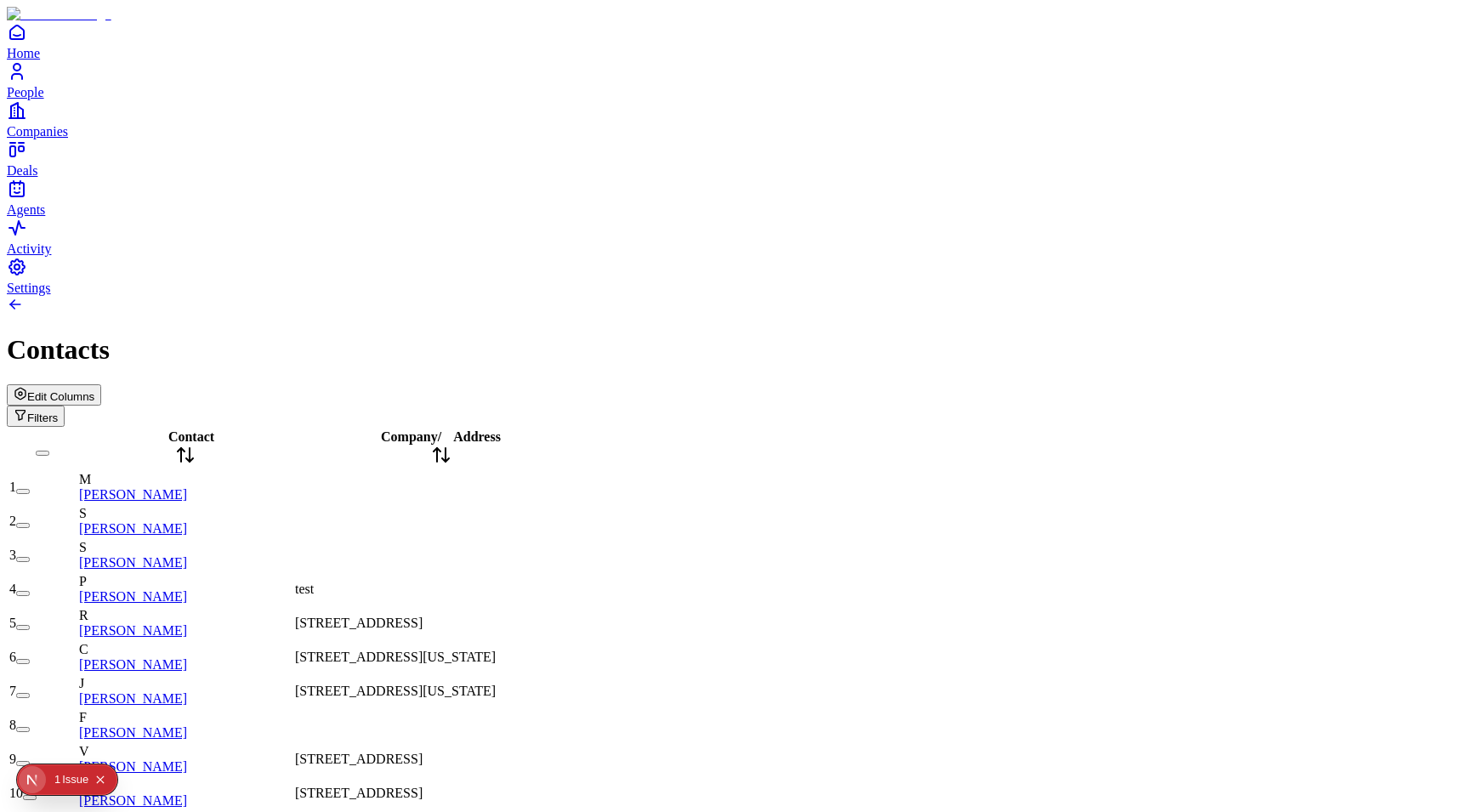
drag, startPoint x: 652, startPoint y: 136, endPoint x: 750, endPoint y: 136, distance: 98.0
